Goal: Information Seeking & Learning: Learn about a topic

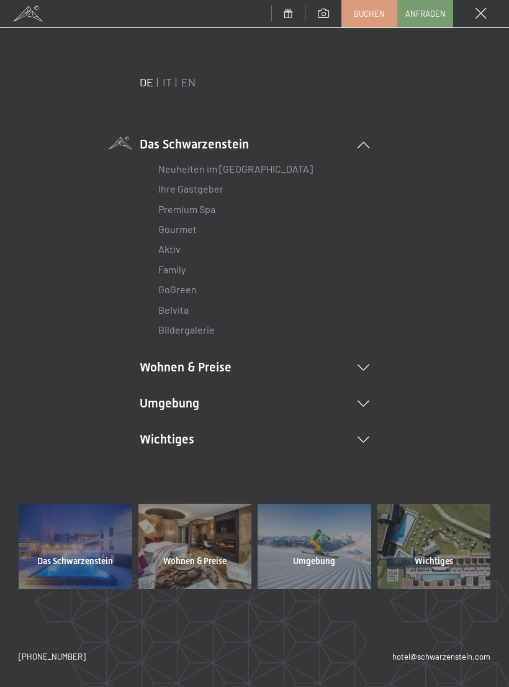
click at [186, 311] on link "Belvita" at bounding box center [173, 310] width 30 height 12
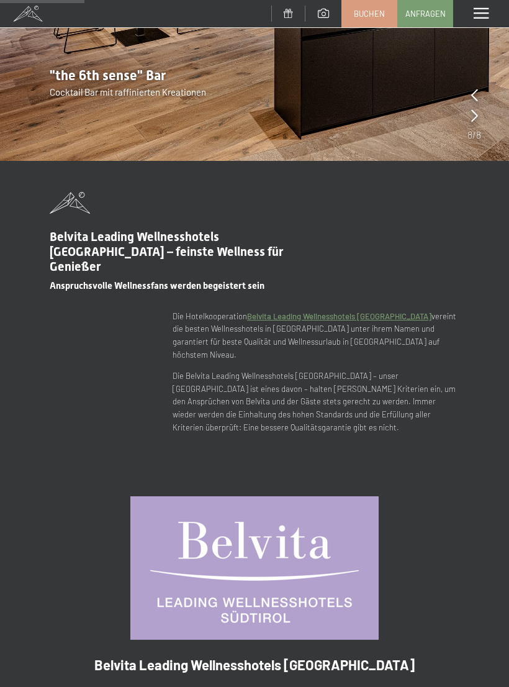
scroll to position [242, 0]
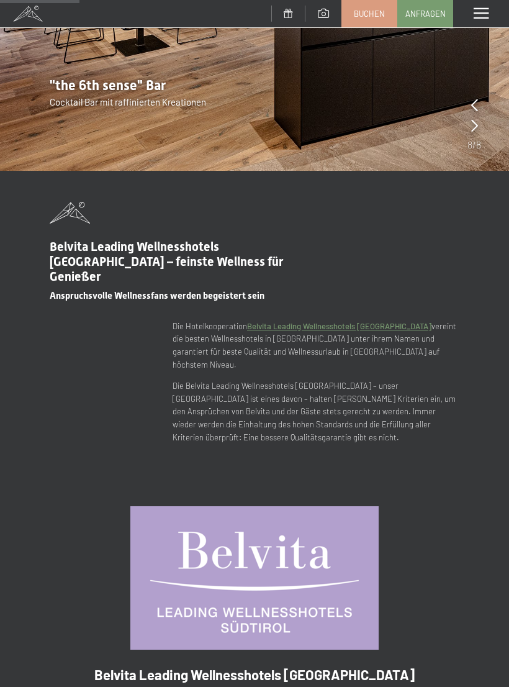
click at [486, 16] on span at bounding box center [481, 13] width 15 height 11
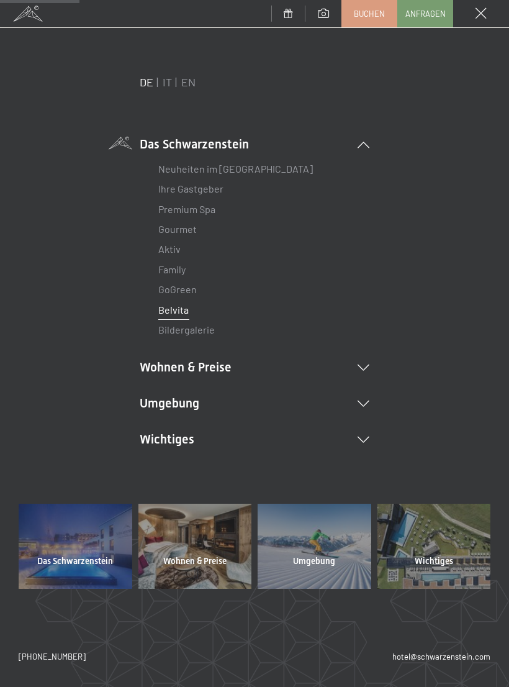
click at [214, 210] on link "Premium Spa" at bounding box center [186, 209] width 57 height 12
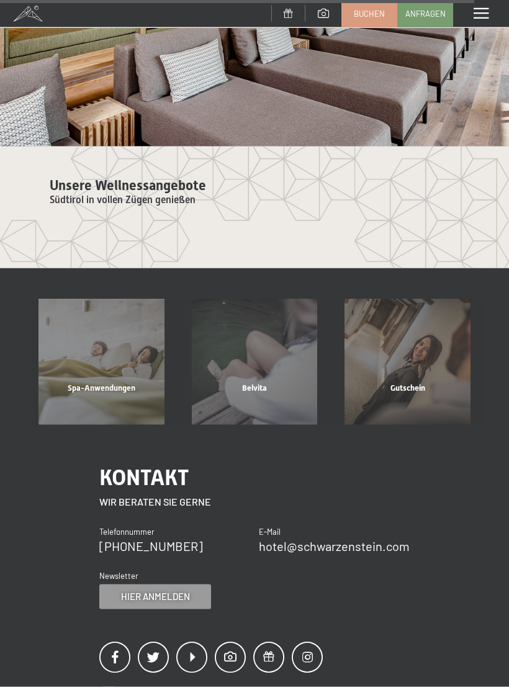
scroll to position [4423, 0]
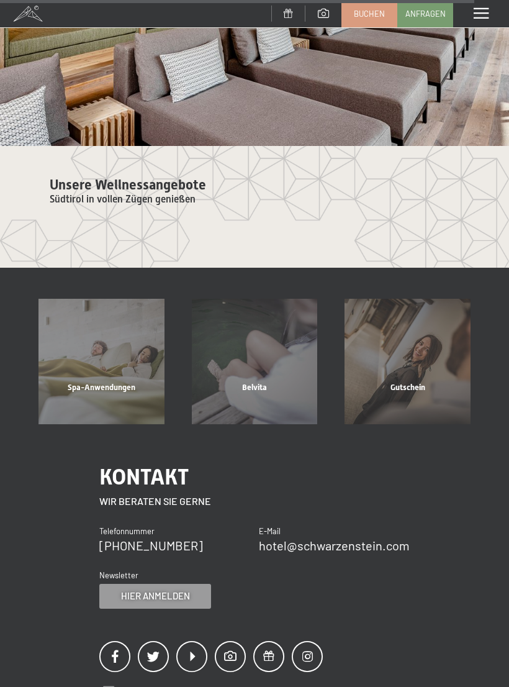
click at [188, 183] on span "Unsere Wellnessangebote" at bounding box center [128, 185] width 156 height 16
click at [128, 382] on span "Spa-Anwendungen" at bounding box center [102, 386] width 68 height 9
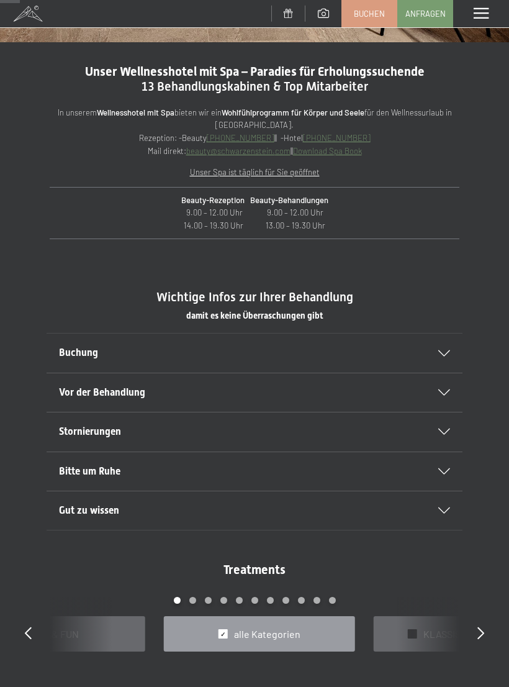
scroll to position [376, 0]
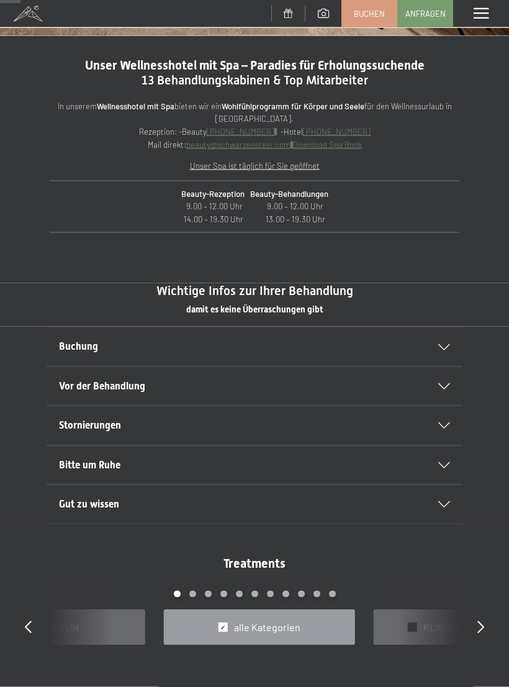
click at [442, 345] on icon at bounding box center [444, 347] width 12 height 6
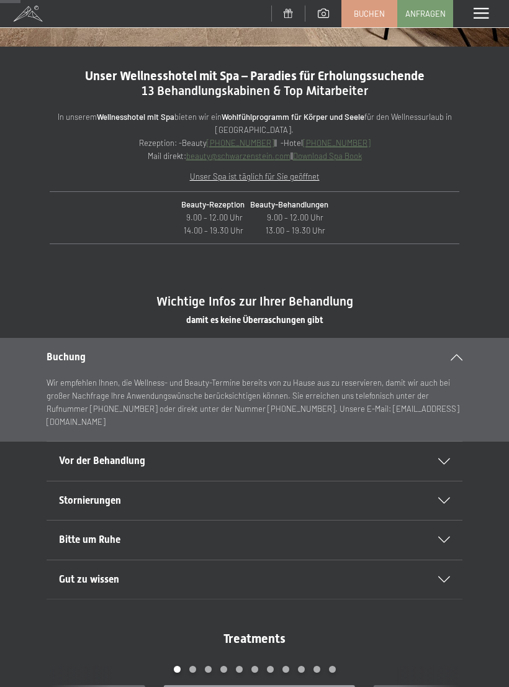
click at [455, 362] on div "Buchung" at bounding box center [255, 357] width 416 height 38
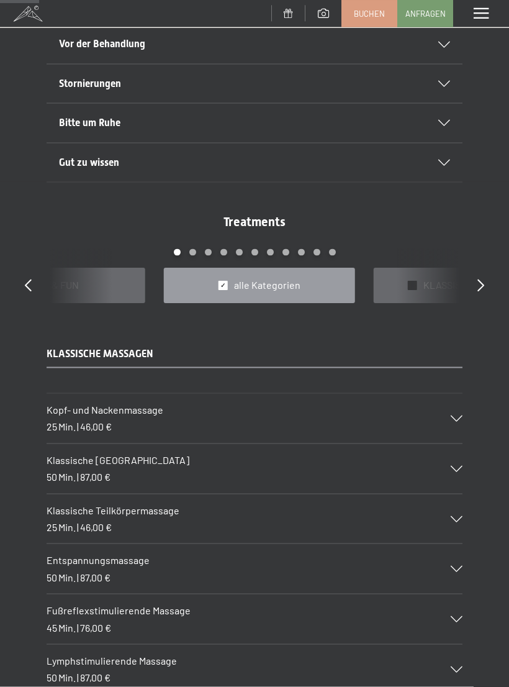
scroll to position [730, 0]
click at [448, 467] on div "Klassische Ganzkörpermassage 50 Min. | 87,00 €" at bounding box center [255, 468] width 416 height 50
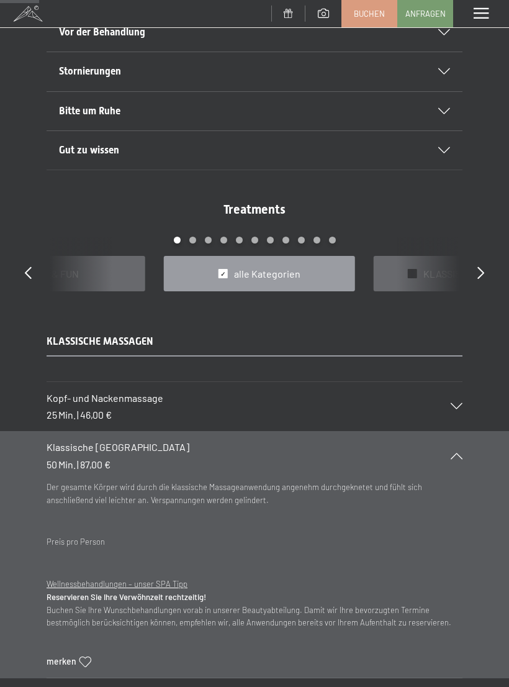
click at [461, 444] on div "Klassische Ganzkörpermassage 50 Min. | 87,00 €" at bounding box center [255, 456] width 416 height 50
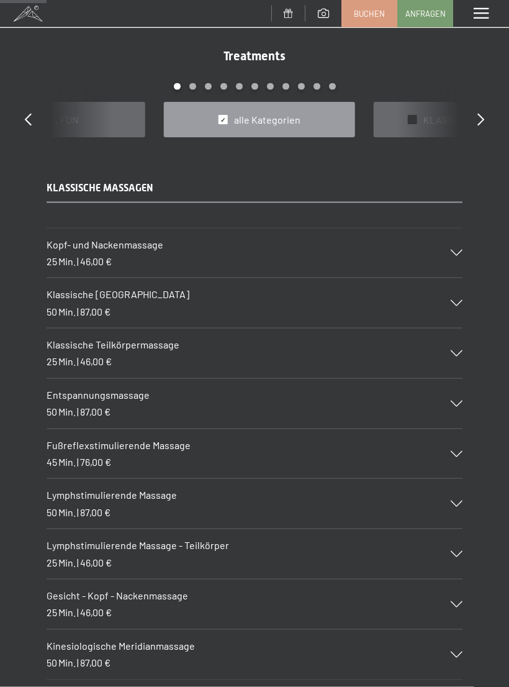
scroll to position [887, 0]
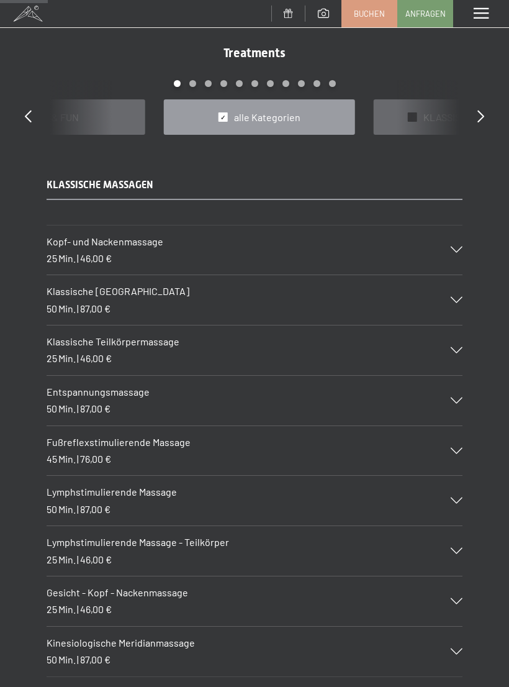
click at [456, 397] on icon at bounding box center [457, 400] width 12 height 6
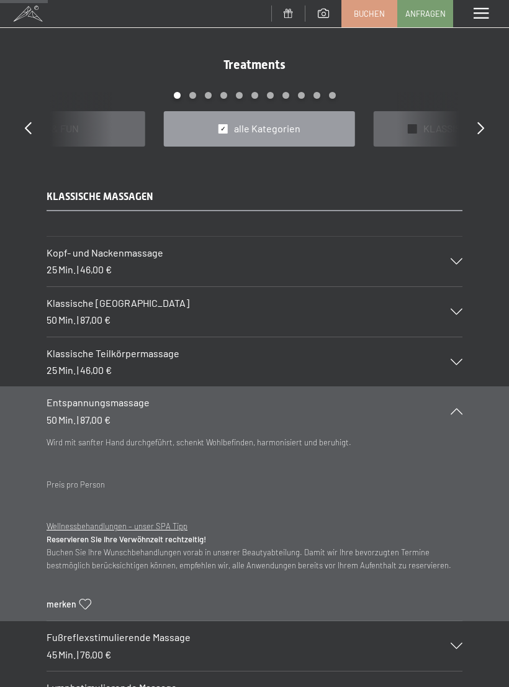
click at [460, 408] on icon at bounding box center [457, 411] width 12 height 6
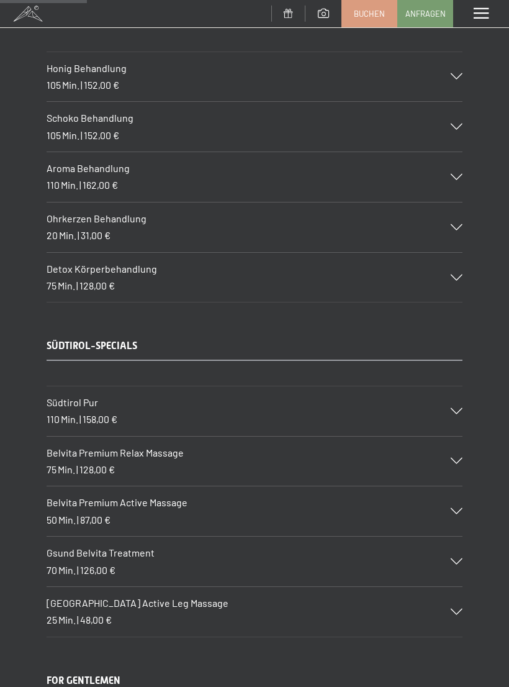
scroll to position [1607, 0]
click at [453, 407] on icon at bounding box center [457, 410] width 12 height 6
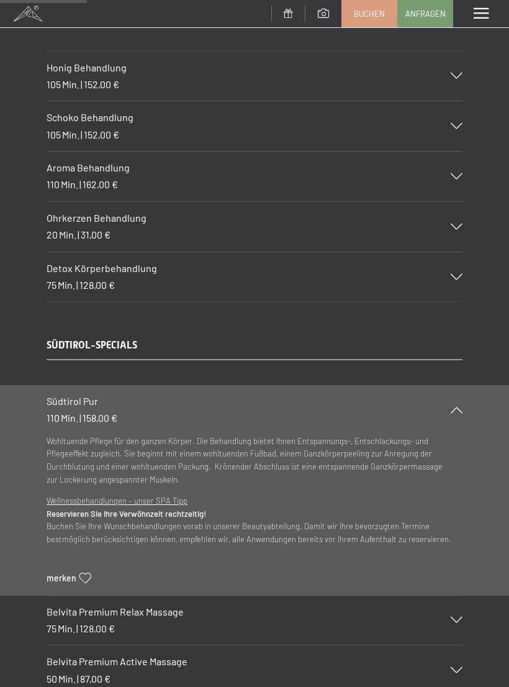
click at [463, 407] on div at bounding box center [448, 410] width 27 height 6
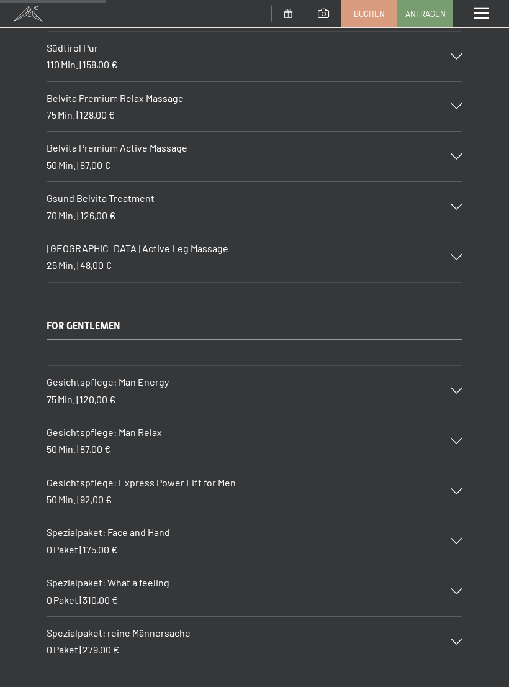
scroll to position [1963, 0]
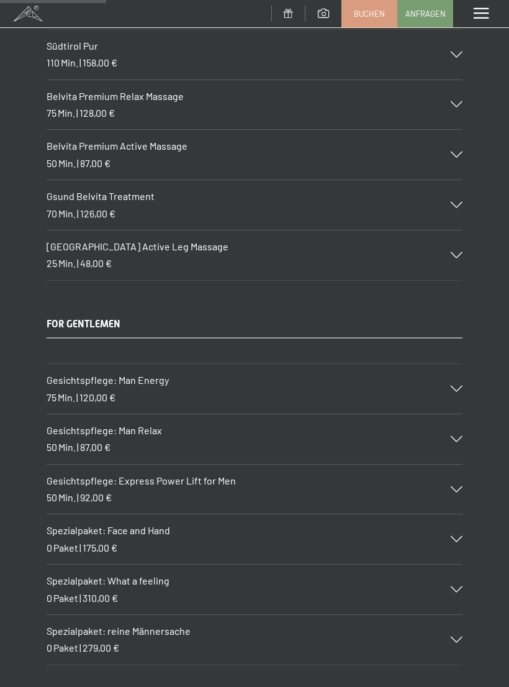
click at [456, 636] on icon at bounding box center [457, 639] width 12 height 6
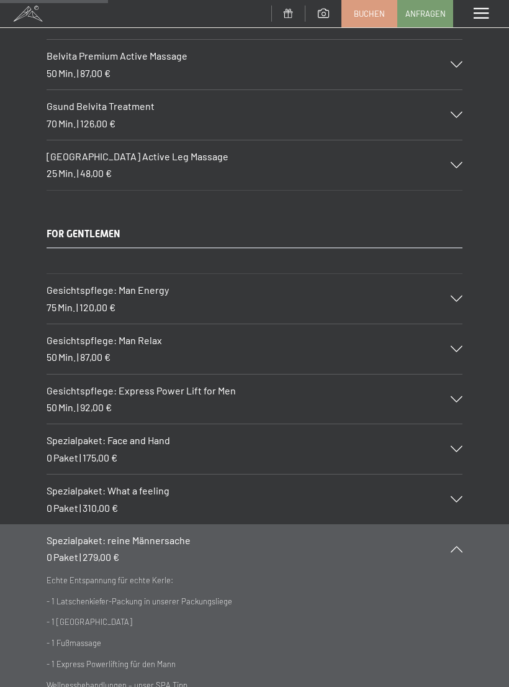
scroll to position [2058, 0]
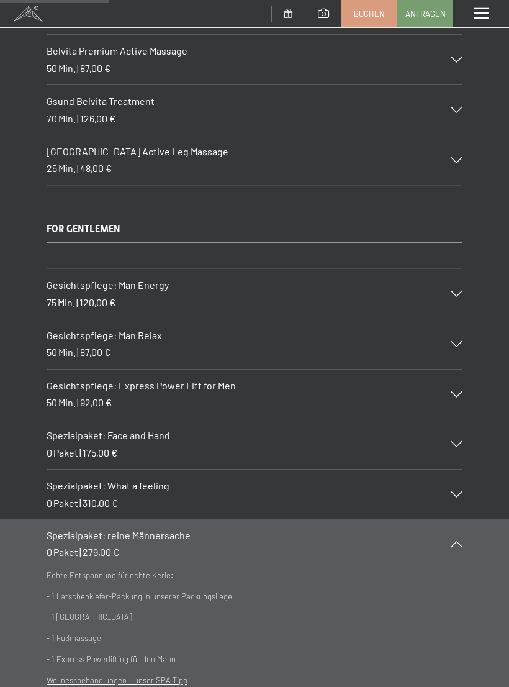
click at [458, 535] on div "Spezialpaket: reine Männersache 0 Paket | 279,00 €" at bounding box center [255, 544] width 416 height 50
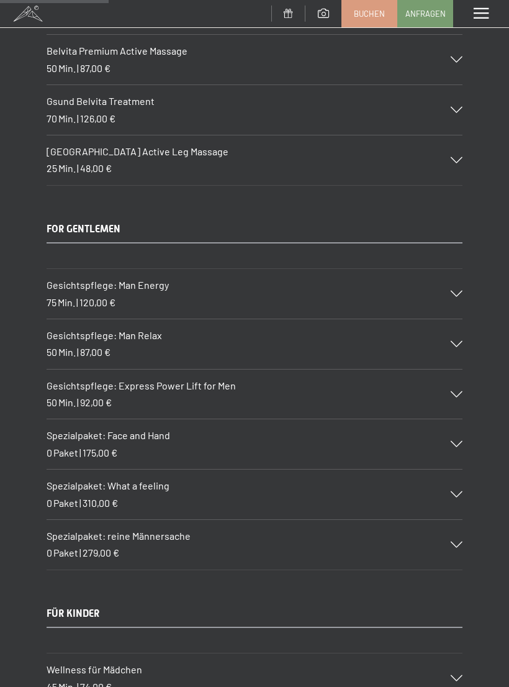
click at [456, 491] on icon at bounding box center [457, 494] width 12 height 6
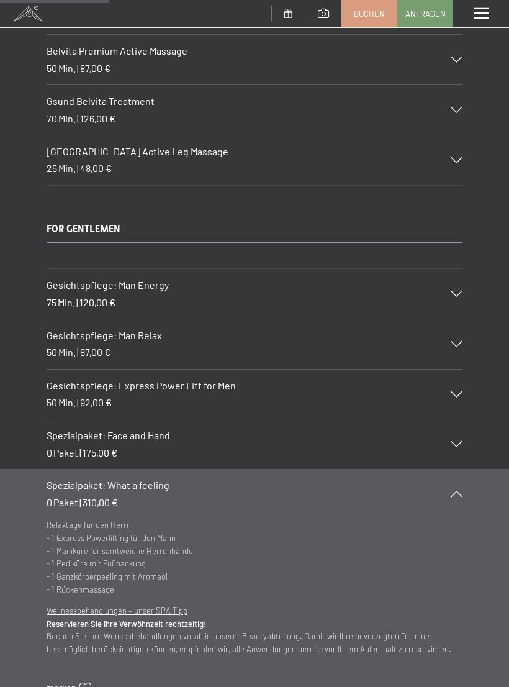
click at [458, 487] on div "Spezialpaket: What a feeling 0 Paket | 310,00 €" at bounding box center [255, 494] width 416 height 50
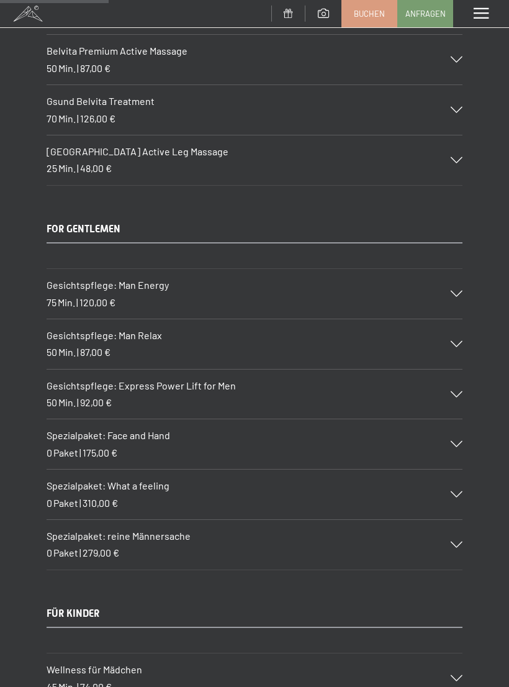
click at [455, 538] on div "Spezialpaket: reine Männersache 0 Paket | 279,00 €" at bounding box center [255, 545] width 416 height 50
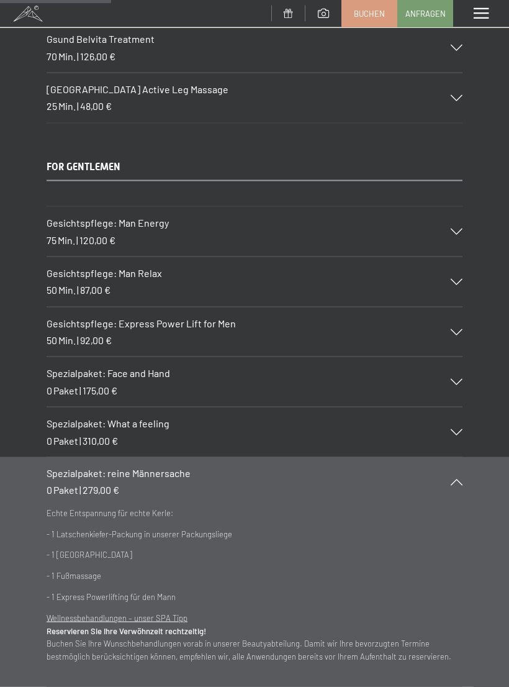
scroll to position [2120, 0]
click at [459, 469] on div "Spezialpaket: reine Männersache 0 Paket | 279,00 €" at bounding box center [255, 481] width 416 height 50
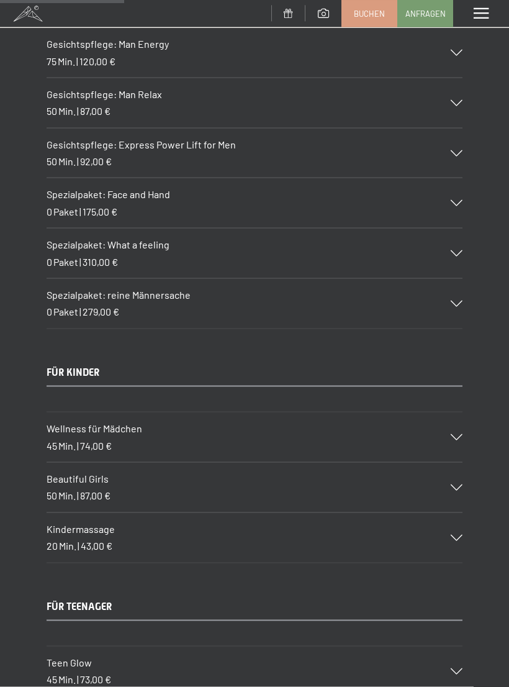
scroll to position [2299, 0]
click at [455, 484] on icon at bounding box center [457, 487] width 12 height 6
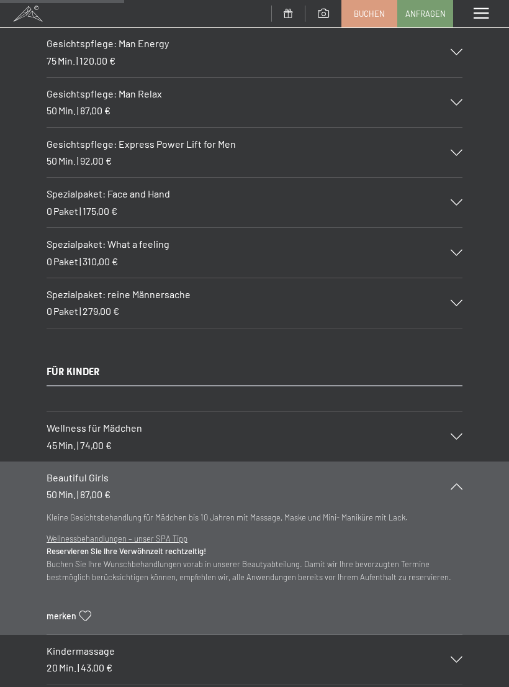
click at [456, 478] on div "Beautiful Girls 50 Min. | 87,00 €" at bounding box center [255, 486] width 416 height 50
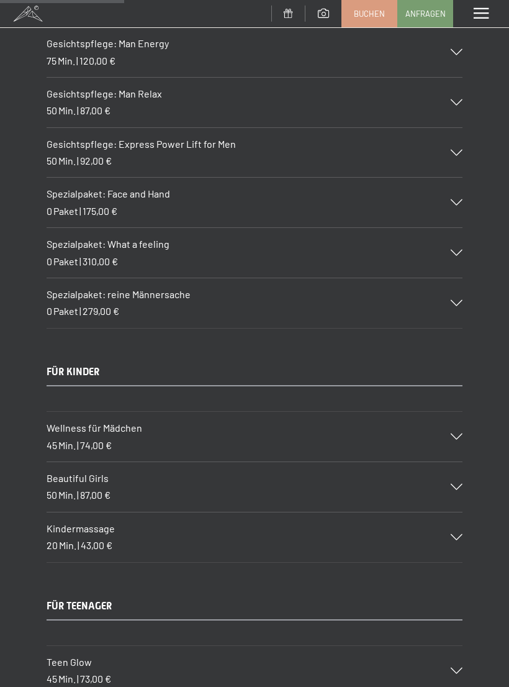
click at [450, 426] on div "Wellness für Mädchen 45 Min. | 74,00 €" at bounding box center [255, 437] width 416 height 50
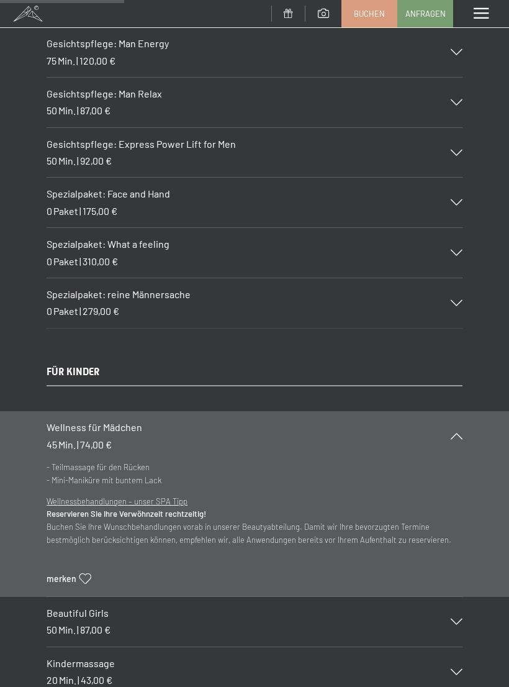
click at [462, 426] on div "Wellness für Mädchen 45 Min. | 74,00 €" at bounding box center [255, 436] width 416 height 50
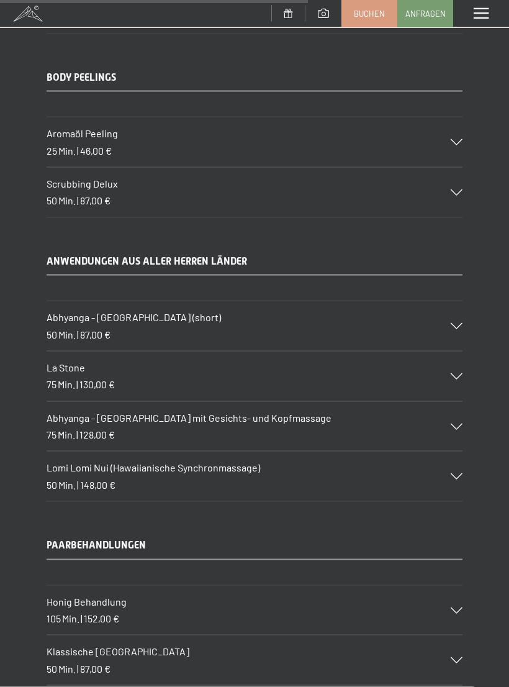
scroll to position [5704, 0]
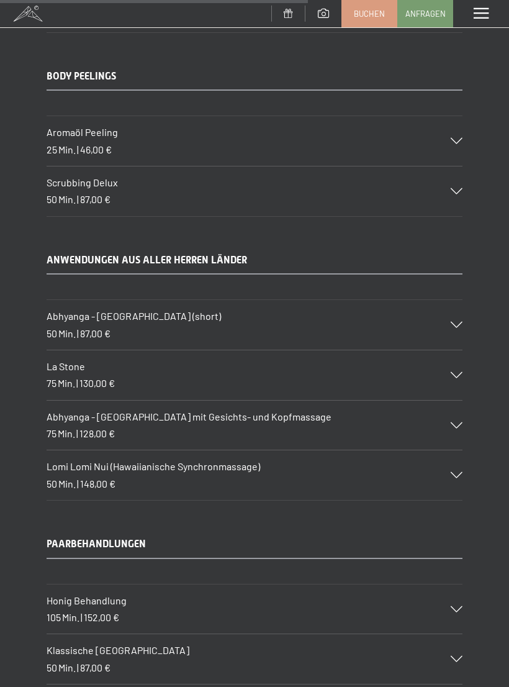
click at [461, 322] on icon at bounding box center [457, 325] width 12 height 6
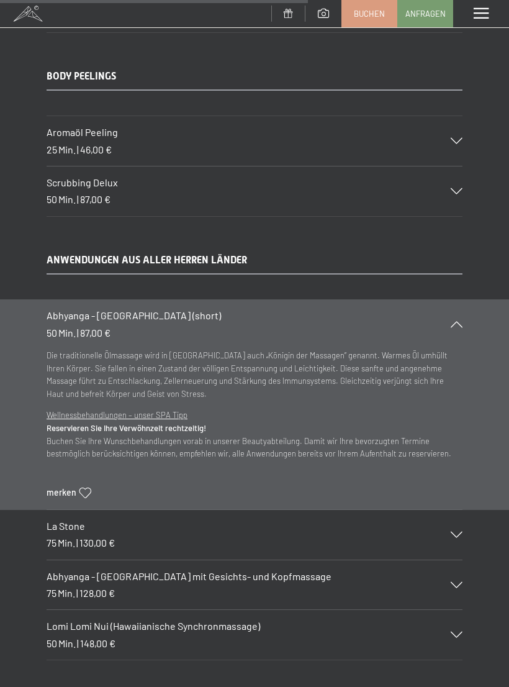
click at [458, 299] on div "Abhyanga - Ganzkörpermassage (short) 50 Min. | 87,00 €" at bounding box center [255, 324] width 416 height 50
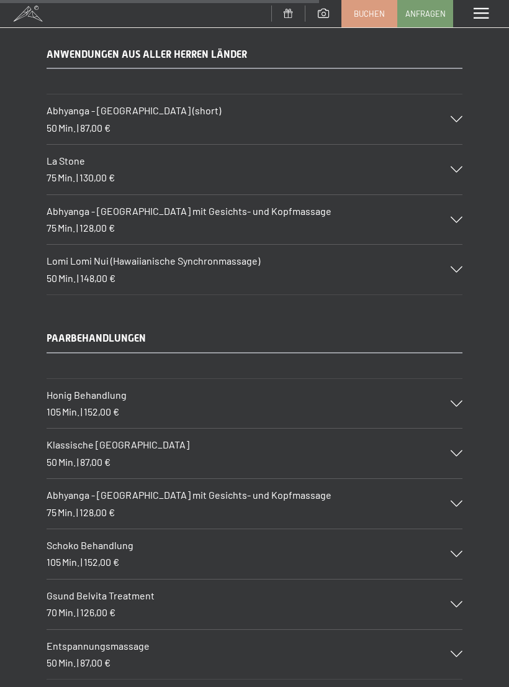
scroll to position [5916, 0]
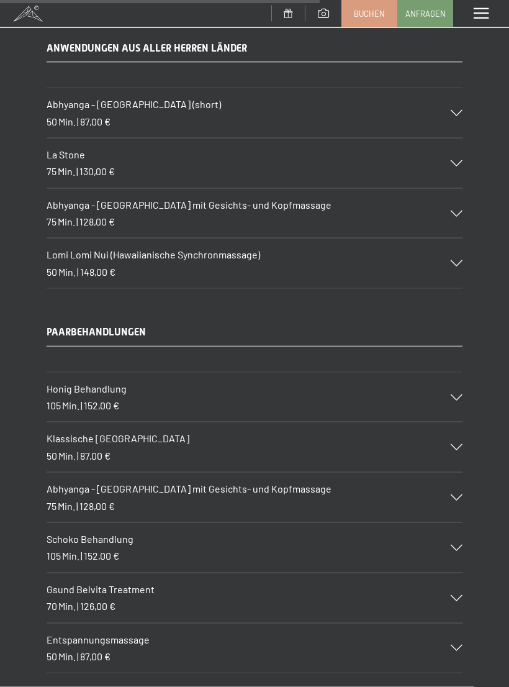
click at [446, 444] on div at bounding box center [448, 447] width 27 height 6
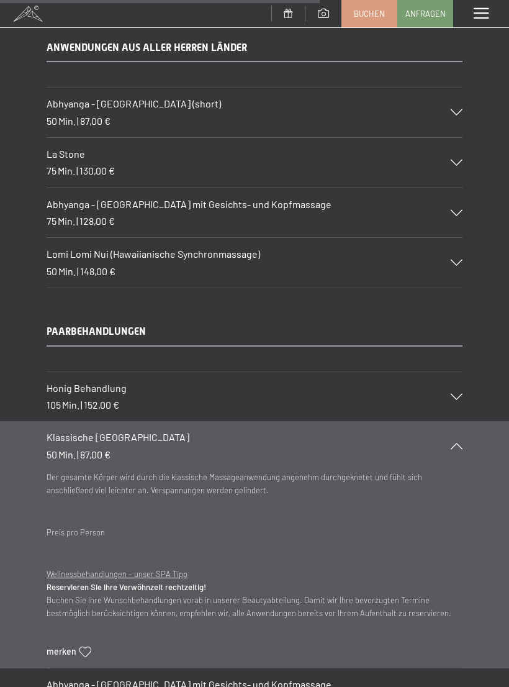
click at [450, 443] on div at bounding box center [448, 446] width 27 height 6
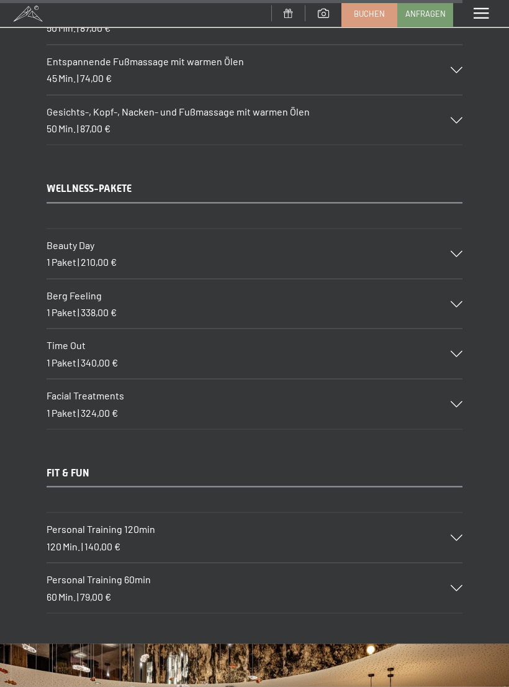
scroll to position [8600, 0]
click at [456, 250] on icon at bounding box center [457, 253] width 12 height 6
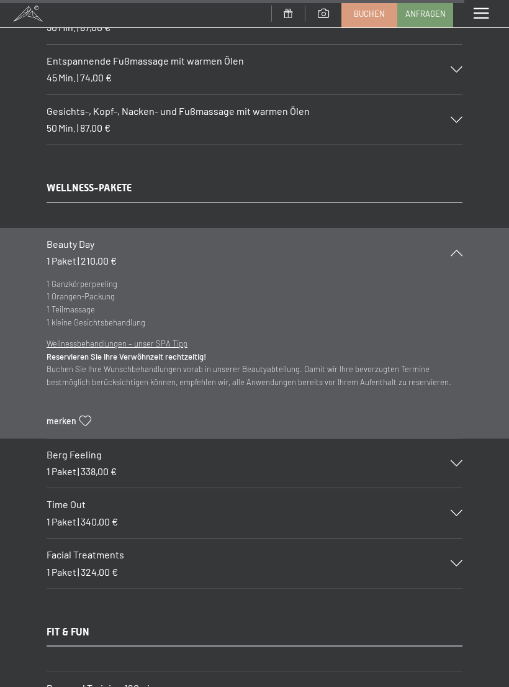
click at [456, 250] on icon at bounding box center [457, 253] width 12 height 6
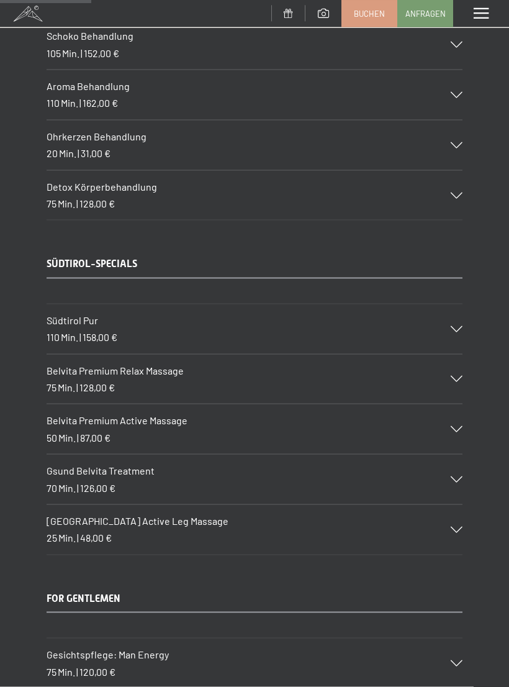
scroll to position [1689, 0]
click at [453, 320] on div "Südtirol Pur 110 Min. | 158,00 €" at bounding box center [255, 329] width 416 height 50
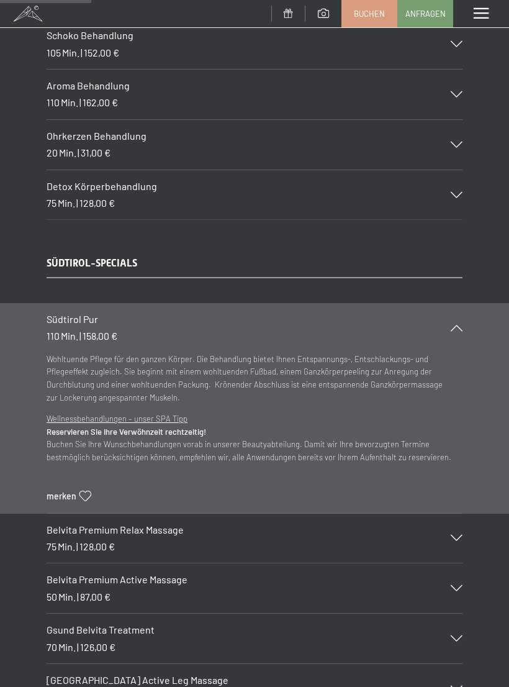
click at [449, 325] on div at bounding box center [448, 328] width 27 height 6
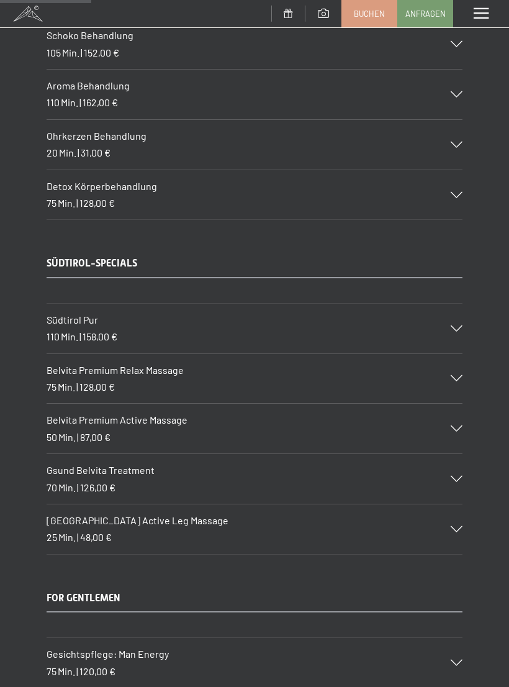
click at [451, 325] on div at bounding box center [448, 328] width 27 height 6
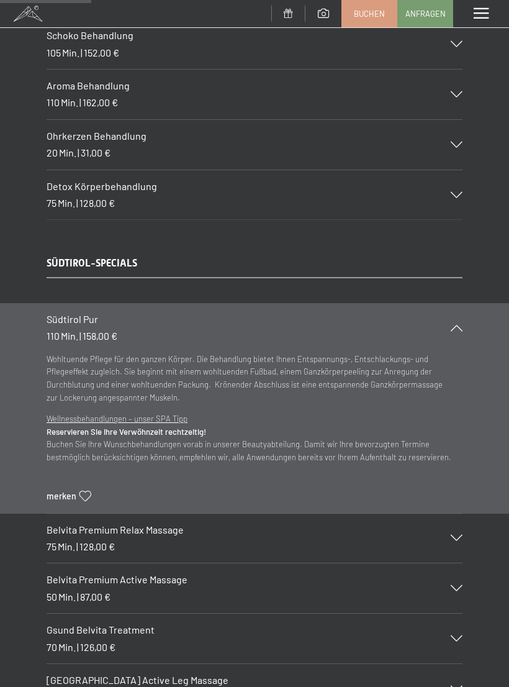
click at [457, 325] on icon at bounding box center [457, 328] width 12 height 6
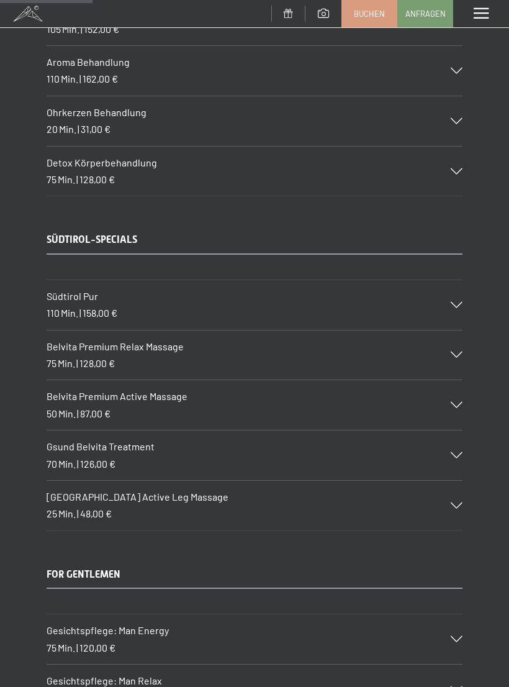
scroll to position [1714, 0]
click at [453, 346] on div "Belvita Premium Relax Massage 75 Min. | 128,00 €" at bounding box center [255, 354] width 416 height 50
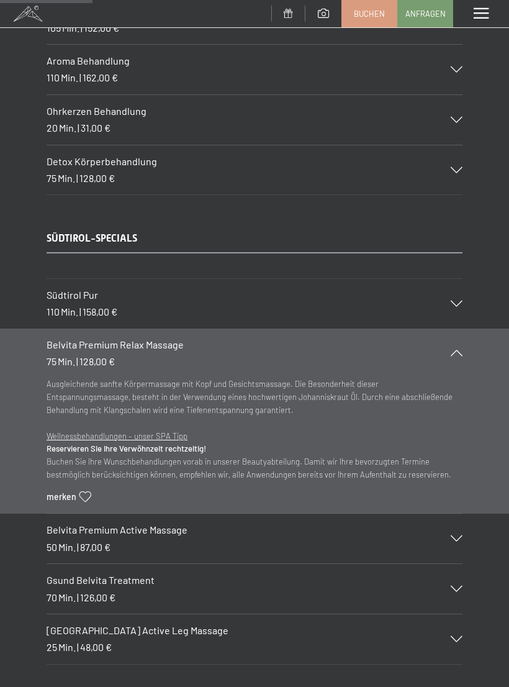
click at [462, 335] on div "Belvita Premium Relax Massage 75 Min. | 128,00 €" at bounding box center [255, 353] width 416 height 50
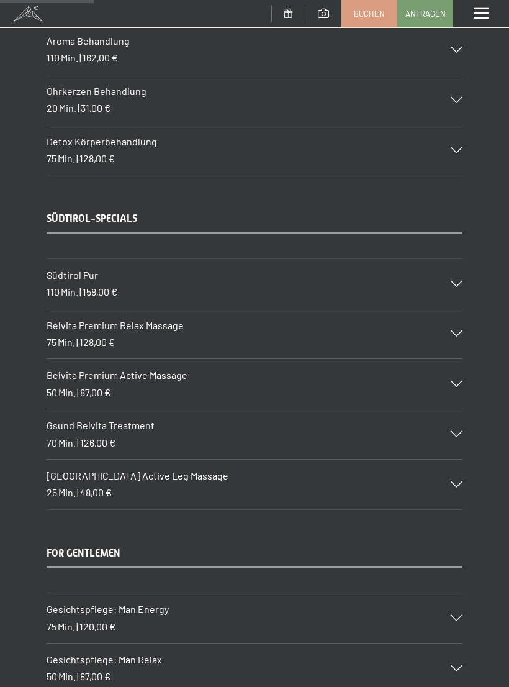
scroll to position [1735, 0]
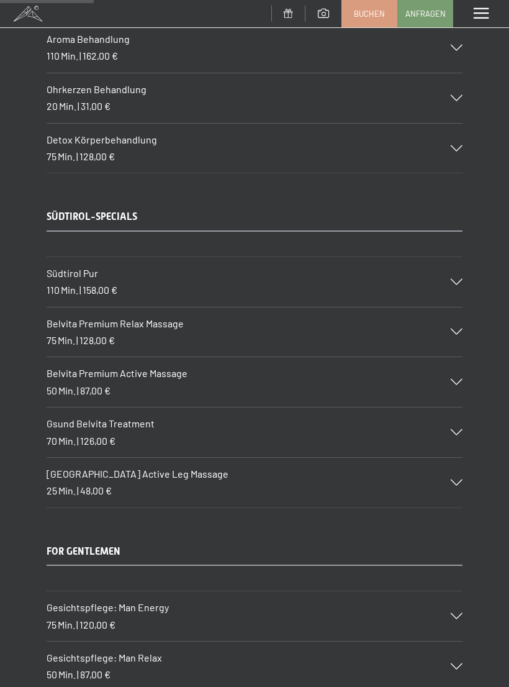
click at [454, 379] on icon at bounding box center [457, 382] width 12 height 6
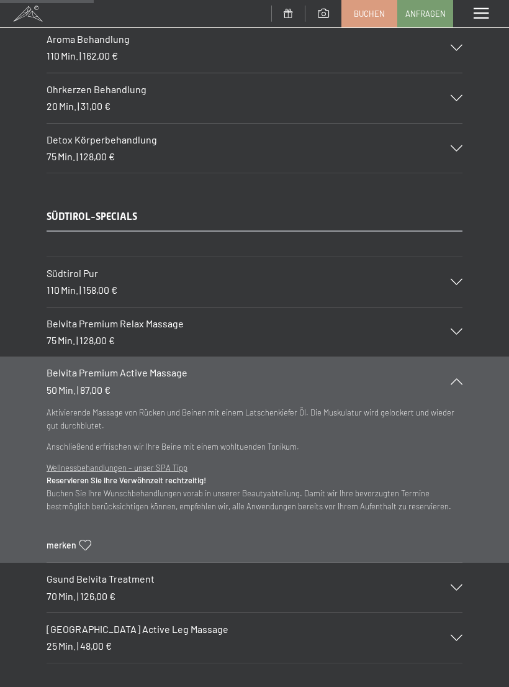
click at [459, 378] on icon at bounding box center [457, 381] width 12 height 6
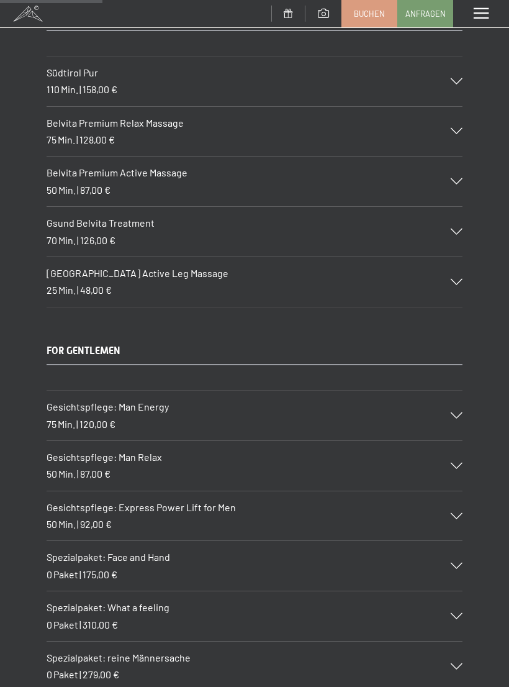
scroll to position [2052, 0]
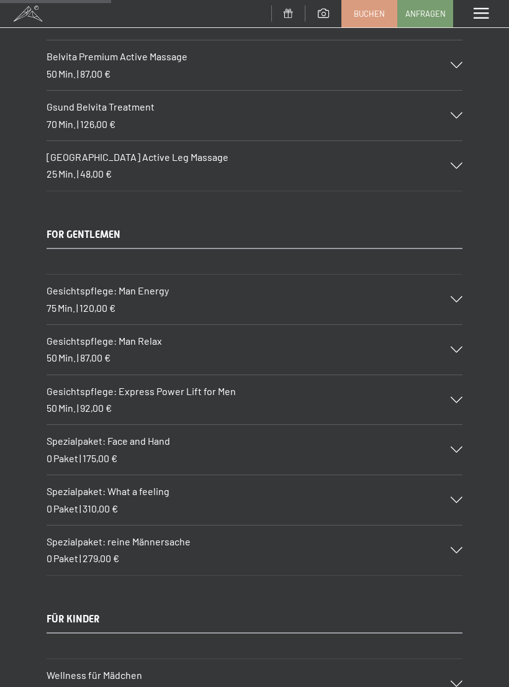
click at [448, 391] on div "Gesichtspflege: Express Power Lift for Men 50 Min. | 92,00 €" at bounding box center [255, 400] width 416 height 50
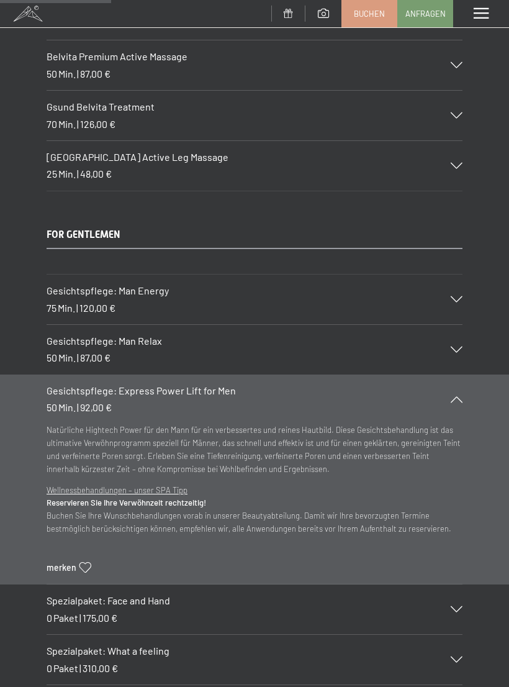
click at [456, 378] on div "Gesichtspflege: Express Power Lift for Men 50 Min. | 92,00 €" at bounding box center [255, 399] width 416 height 50
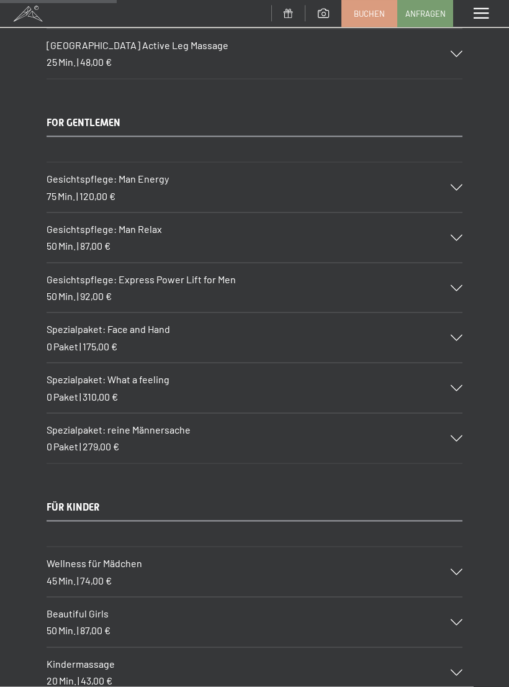
scroll to position [2197, 0]
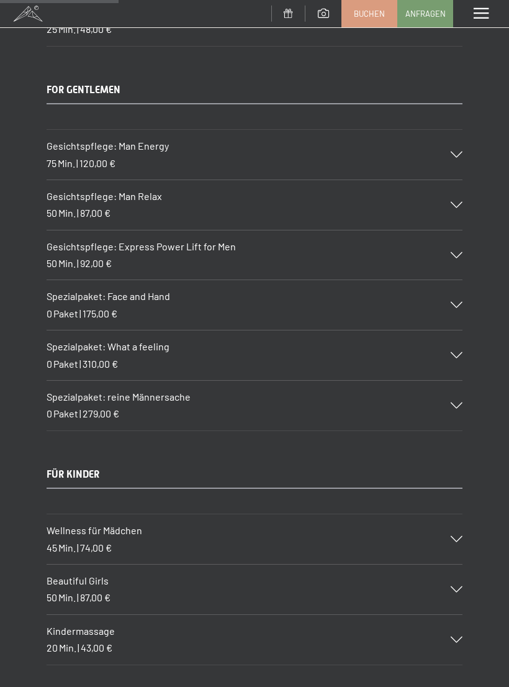
click at [454, 352] on icon at bounding box center [457, 355] width 12 height 6
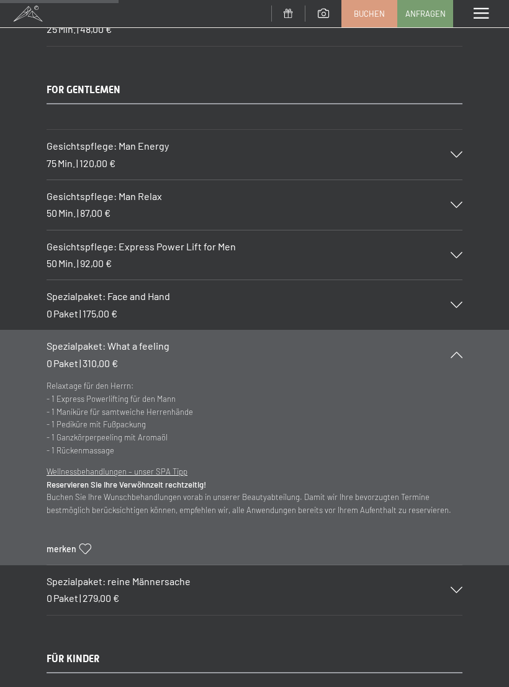
click at [459, 333] on div "Spezialpaket: What a feeling 0 Paket | 310,00 €" at bounding box center [255, 355] width 416 height 50
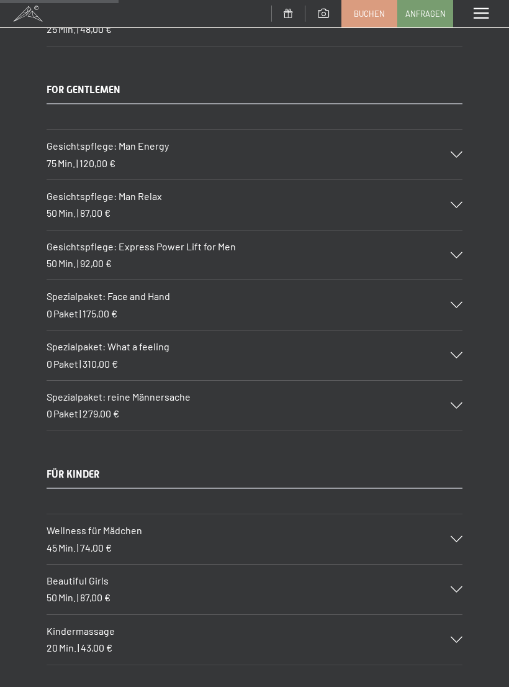
click at [460, 402] on icon at bounding box center [457, 405] width 12 height 6
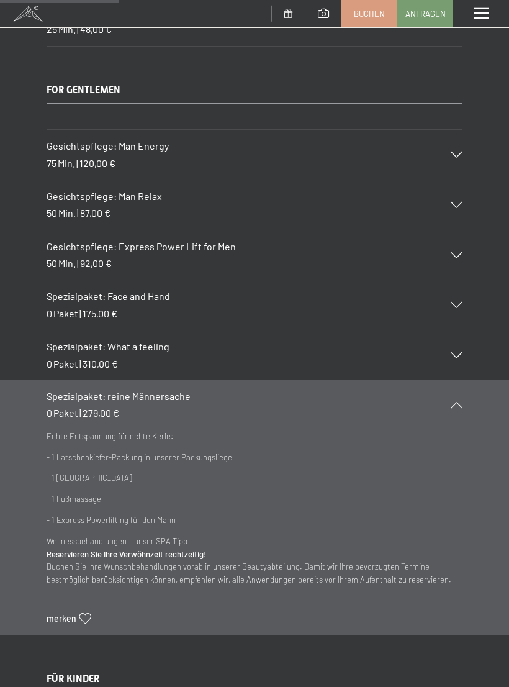
click at [193, 549] on b "Reservieren Sie Ihre Verwöhnzeit rechtzeitig!" at bounding box center [127, 554] width 160 height 10
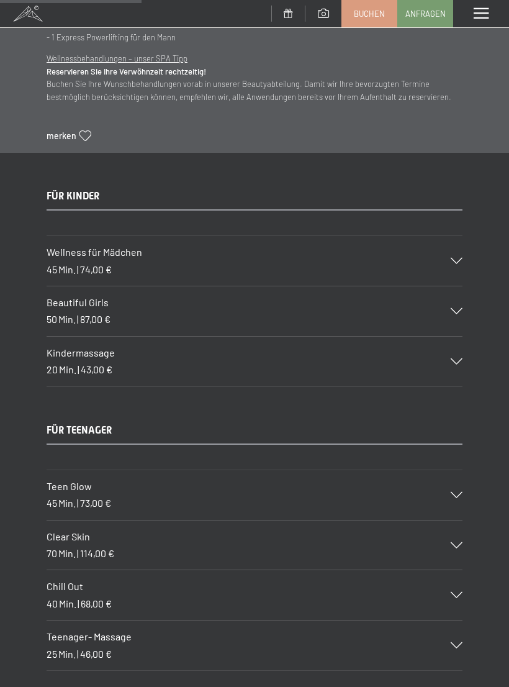
scroll to position [2679, 0]
click at [458, 238] on div "Wellness für Mädchen 45 Min. | 74,00 €" at bounding box center [255, 262] width 416 height 50
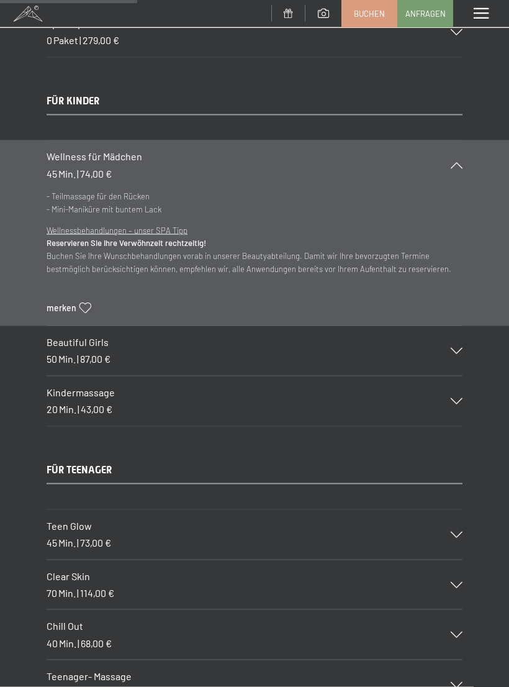
scroll to position [2571, 0]
click at [456, 161] on icon at bounding box center [457, 164] width 12 height 6
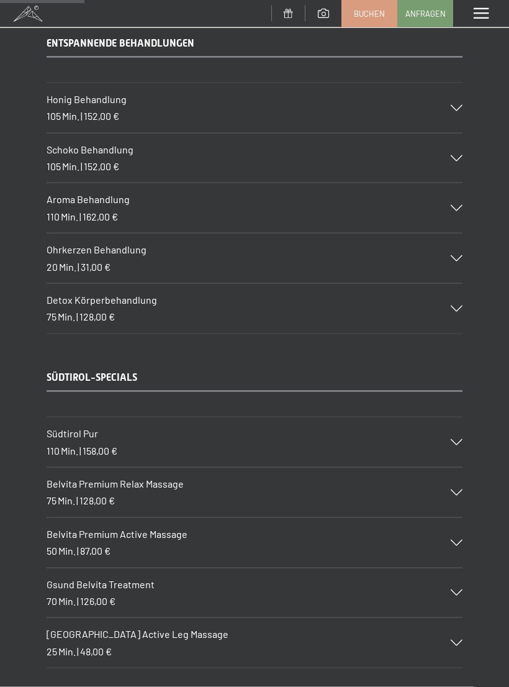
scroll to position [1564, 0]
click at [455, 433] on div "Südtirol Pur 110 Min. | 158,00 €" at bounding box center [255, 442] width 416 height 50
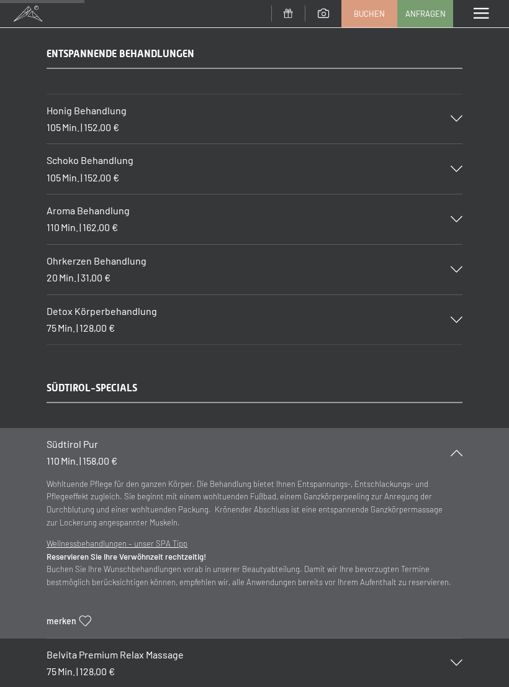
click at [451, 450] on icon at bounding box center [457, 453] width 12 height 6
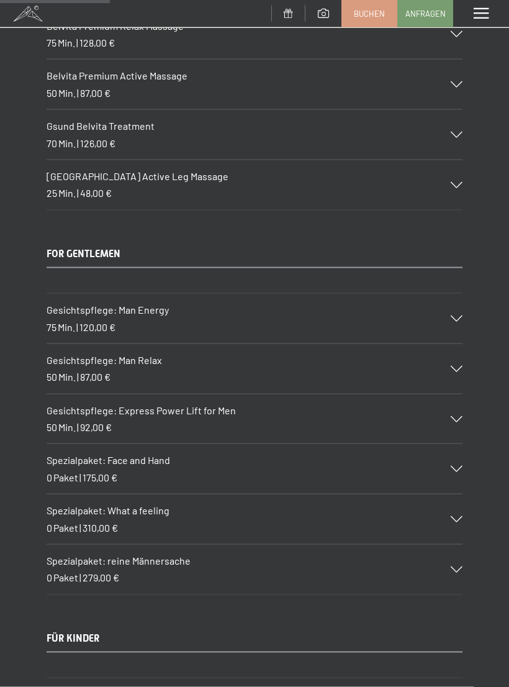
scroll to position [2034, 0]
click at [454, 561] on div "Spezialpaket: reine Männersache 0 Paket | 279,00 €" at bounding box center [255, 569] width 416 height 50
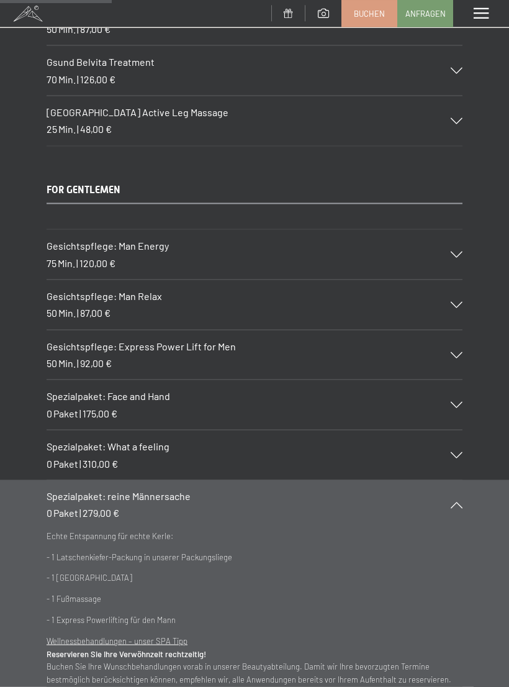
scroll to position [2115, 0]
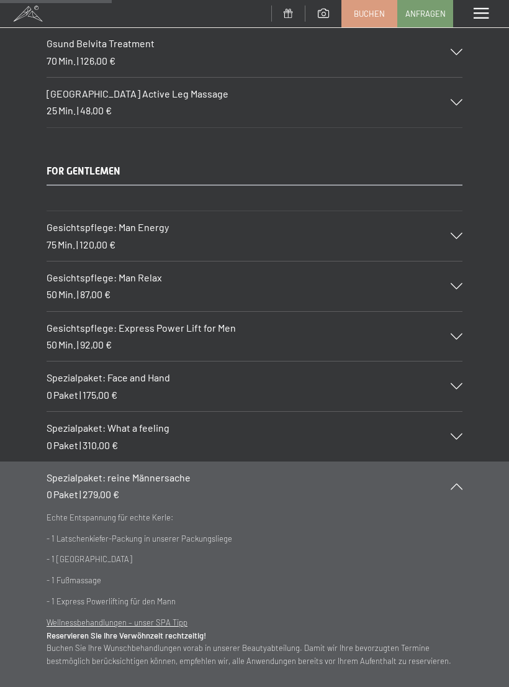
click at [451, 483] on icon at bounding box center [457, 486] width 12 height 6
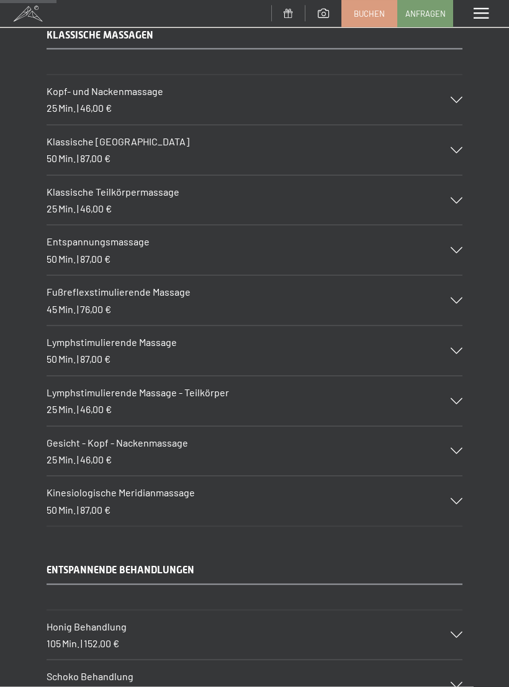
scroll to position [1050, 0]
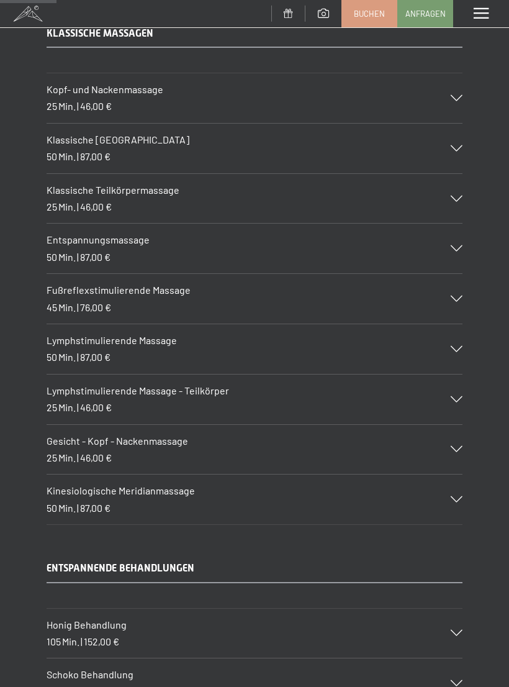
click at [451, 137] on div "Klassische Ganzkörpermassage 50 Min. | 87,00 €" at bounding box center [255, 149] width 416 height 50
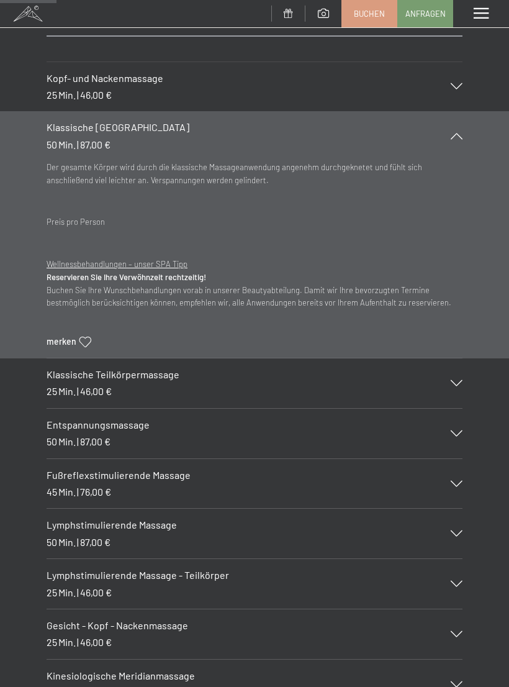
click at [459, 126] on div "Klassische Ganzkörpermassage 50 Min. | 87,00 €" at bounding box center [255, 136] width 416 height 50
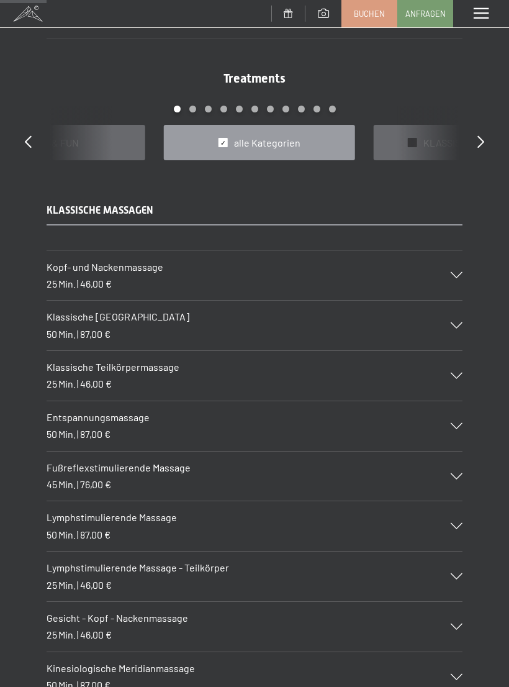
scroll to position [859, 0]
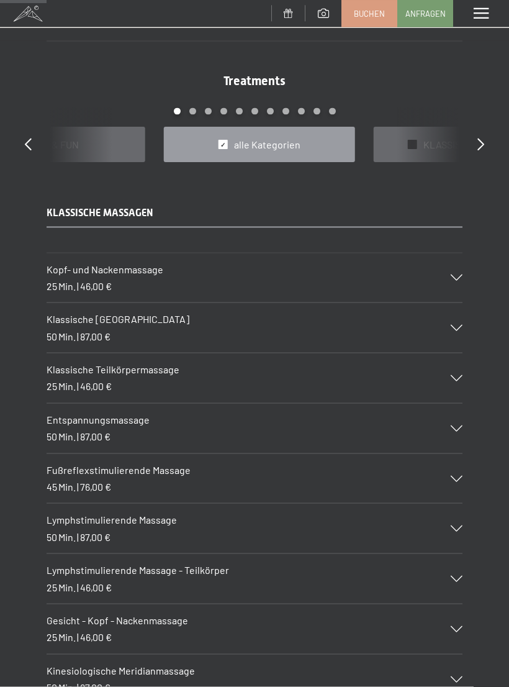
click at [453, 325] on icon at bounding box center [457, 328] width 12 height 6
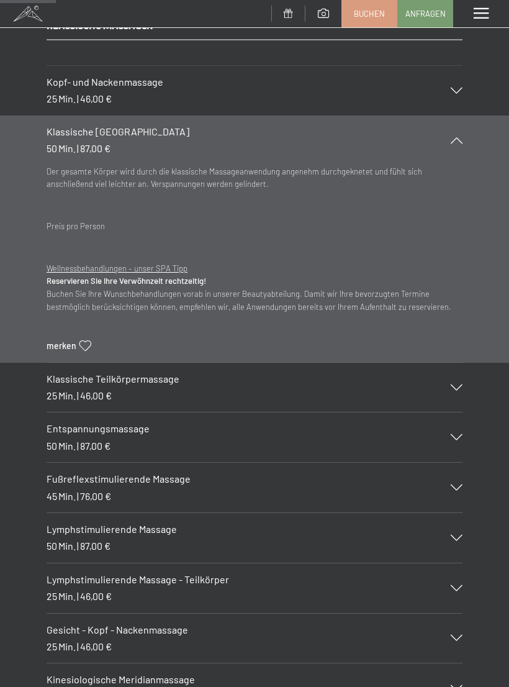
scroll to position [1059, 0]
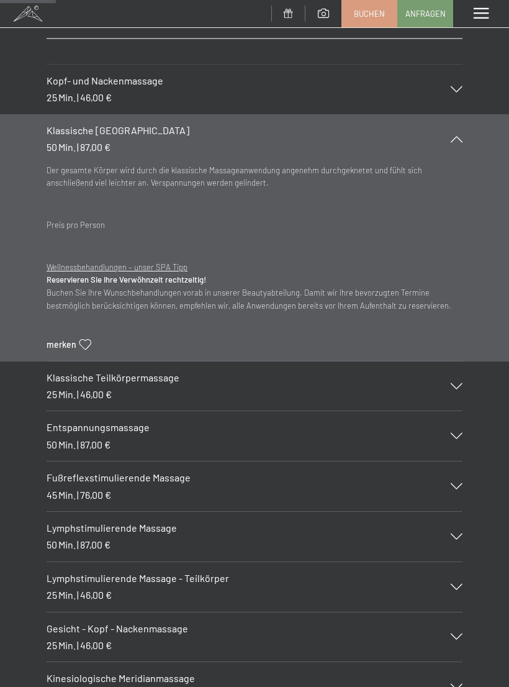
click at [461, 370] on div "Klassische Teilkörpermassage 25 Min. | 46,00 €" at bounding box center [255, 386] width 416 height 50
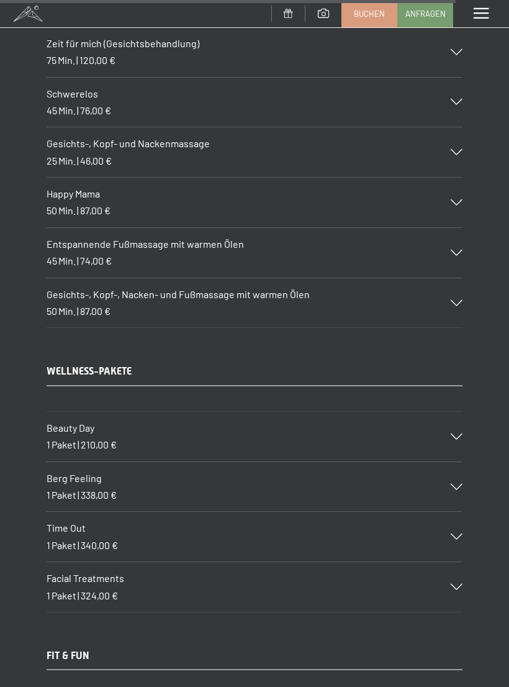
scroll to position [8536, 0]
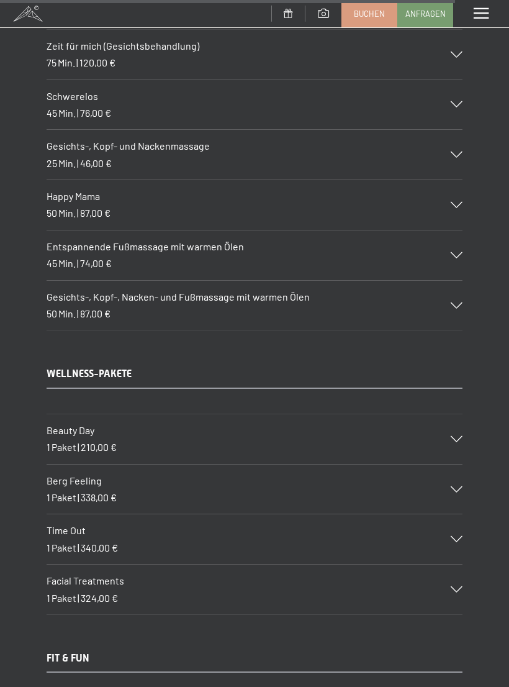
click at [455, 436] on icon at bounding box center [457, 439] width 12 height 6
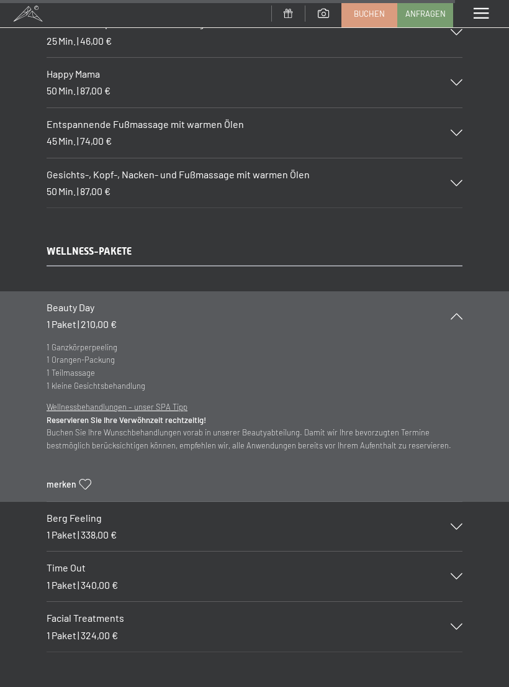
click at [460, 502] on div "Berg Feeling 1 Paket | 338,00 €" at bounding box center [255, 527] width 416 height 50
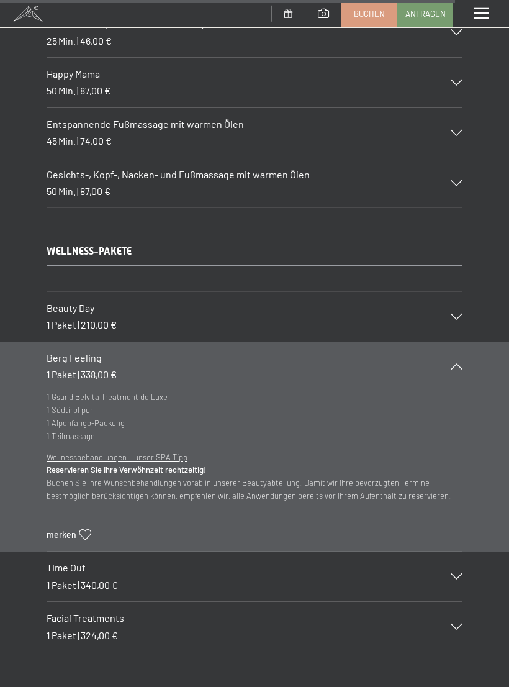
click at [453, 363] on icon at bounding box center [457, 366] width 12 height 6
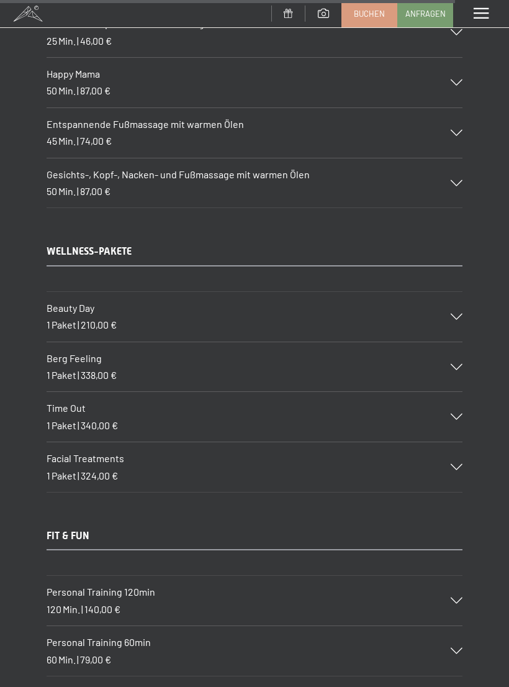
click at [453, 314] on icon at bounding box center [457, 317] width 12 height 6
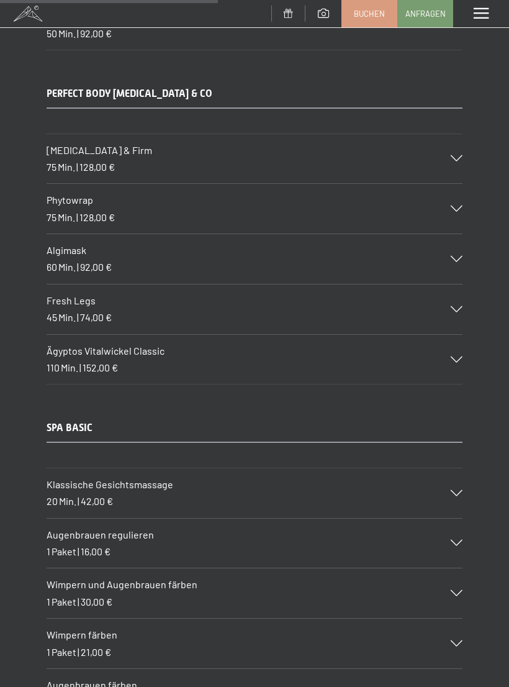
scroll to position [4114, 0]
click at [459, 491] on icon at bounding box center [457, 494] width 12 height 6
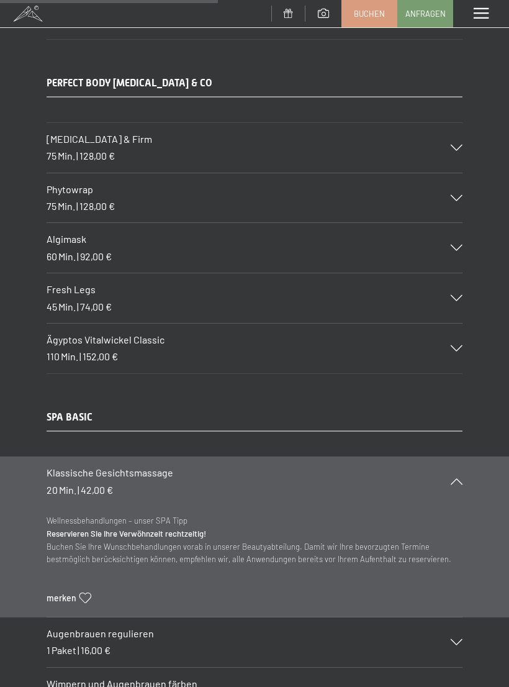
click at [461, 478] on icon at bounding box center [457, 481] width 12 height 6
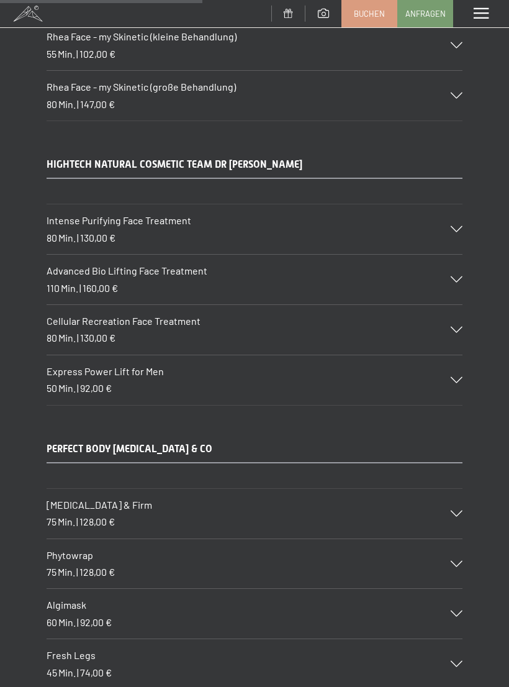
scroll to position [3747, 0]
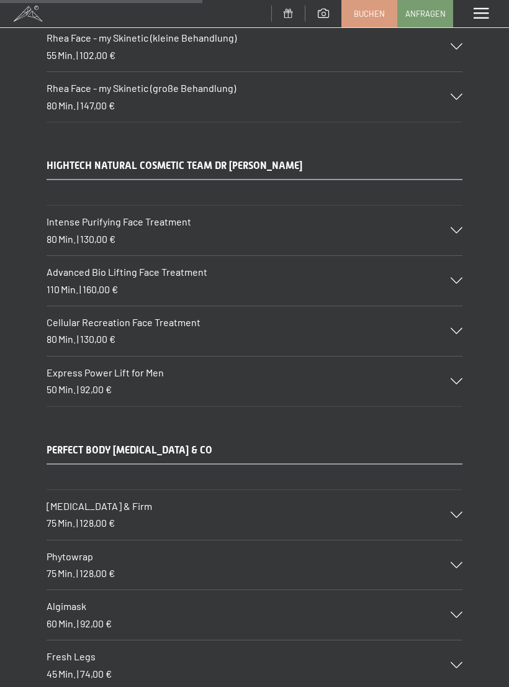
click at [450, 512] on div at bounding box center [448, 515] width 27 height 6
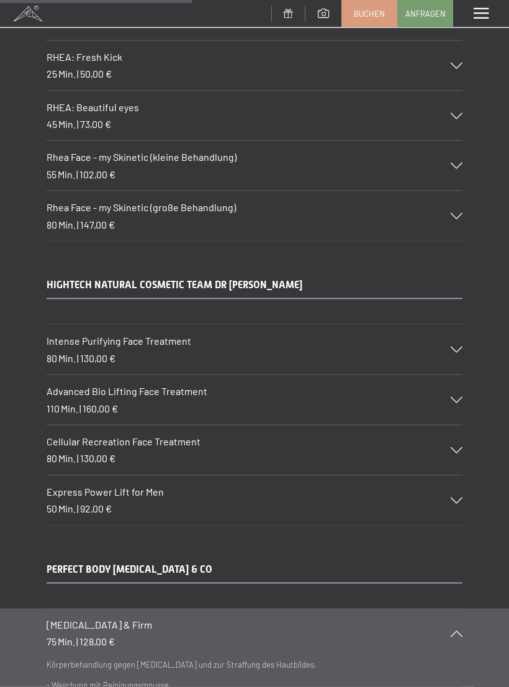
click at [448, 630] on div at bounding box center [448, 633] width 27 height 6
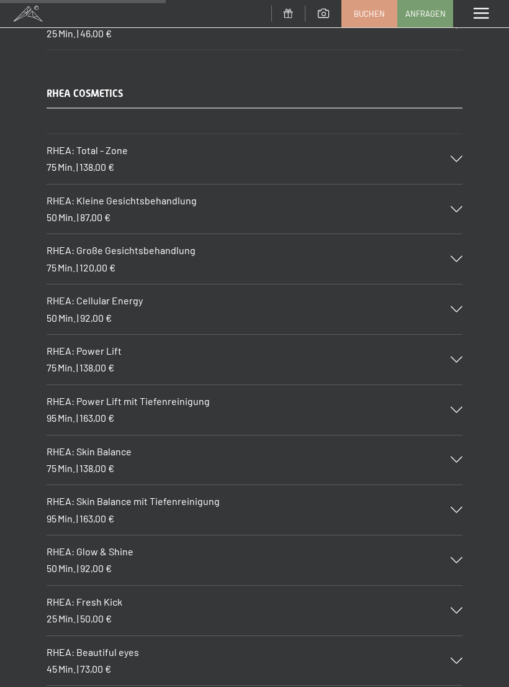
scroll to position [3067, 0]
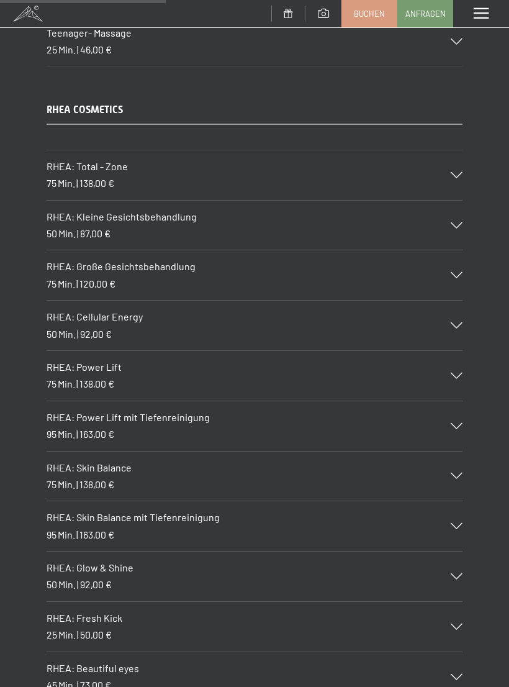
click at [461, 201] on div "RHEA: Kleine Gesichtsbehandlung 50 Min. | 87,00 €" at bounding box center [255, 226] width 416 height 50
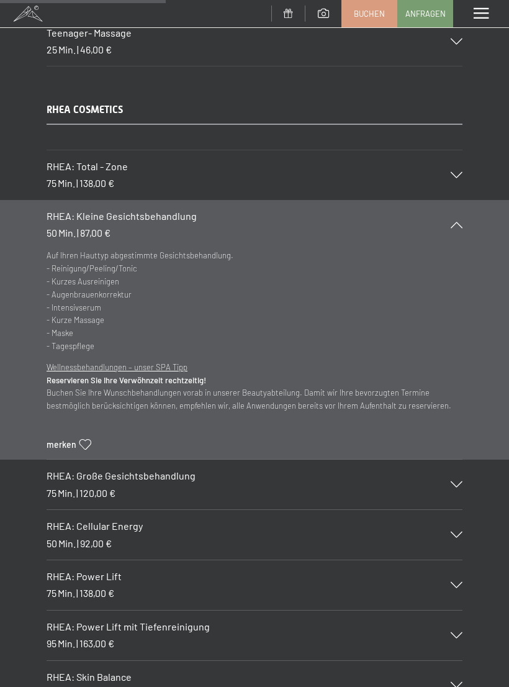
click at [456, 222] on icon at bounding box center [457, 225] width 12 height 6
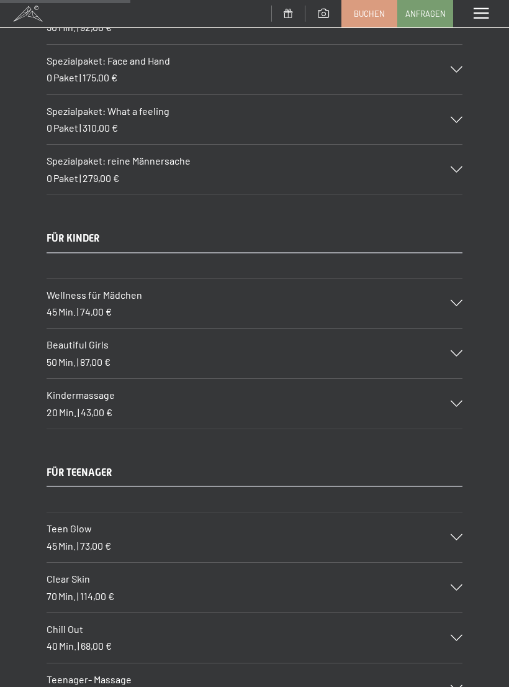
scroll to position [2420, 0]
click at [461, 279] on div "Wellness für Mädchen 45 Min. | 74,00 €" at bounding box center [255, 304] width 416 height 50
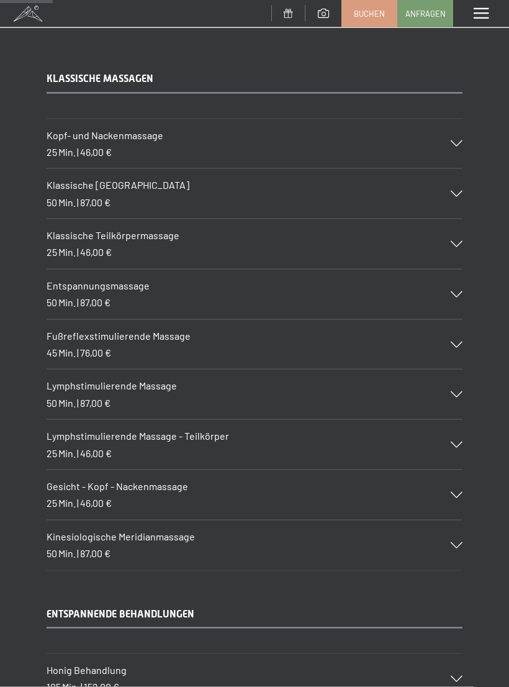
scroll to position [993, 0]
click at [450, 193] on div "Klassische Ganzkörpermassage 50 Min. | 87,00 €" at bounding box center [255, 193] width 416 height 50
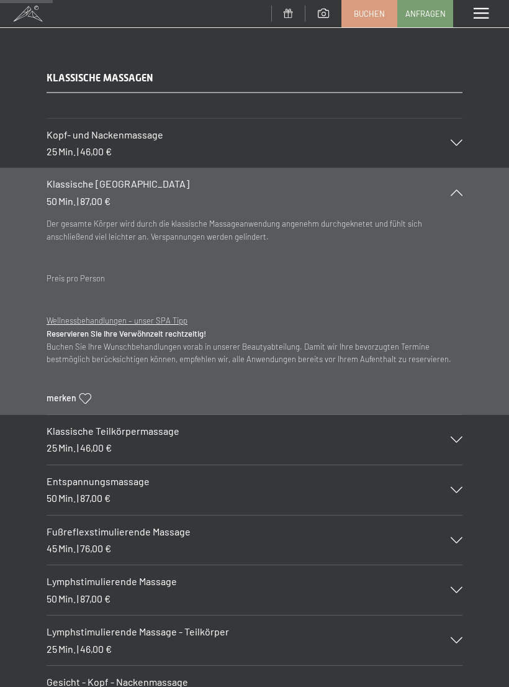
click at [458, 189] on icon at bounding box center [457, 192] width 12 height 6
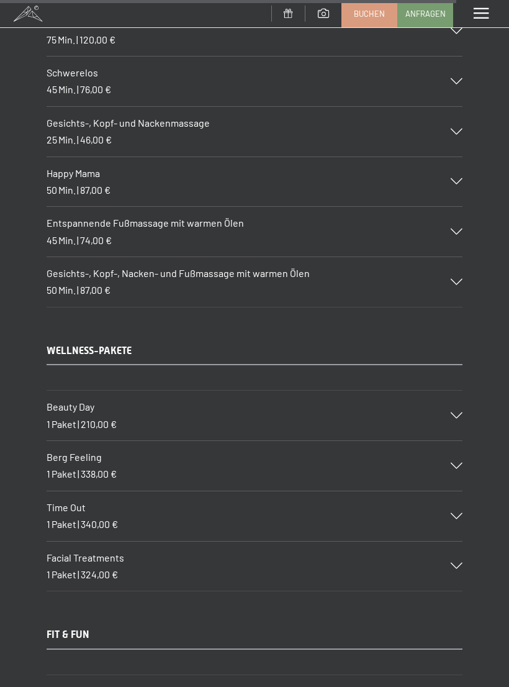
scroll to position [8476, 0]
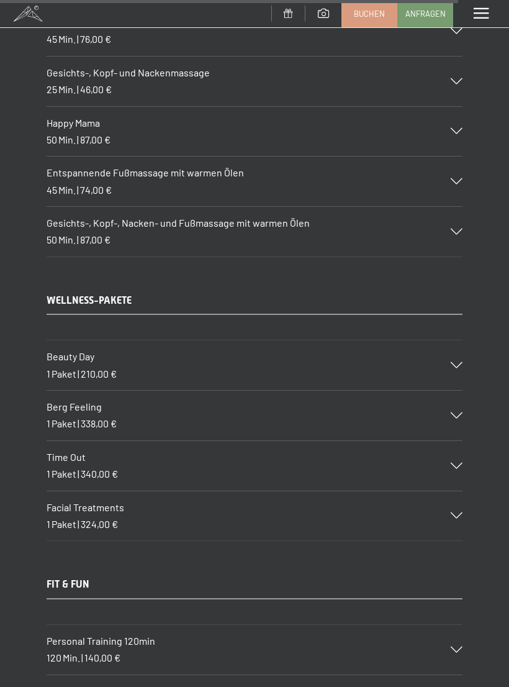
click at [447, 362] on div at bounding box center [448, 365] width 27 height 6
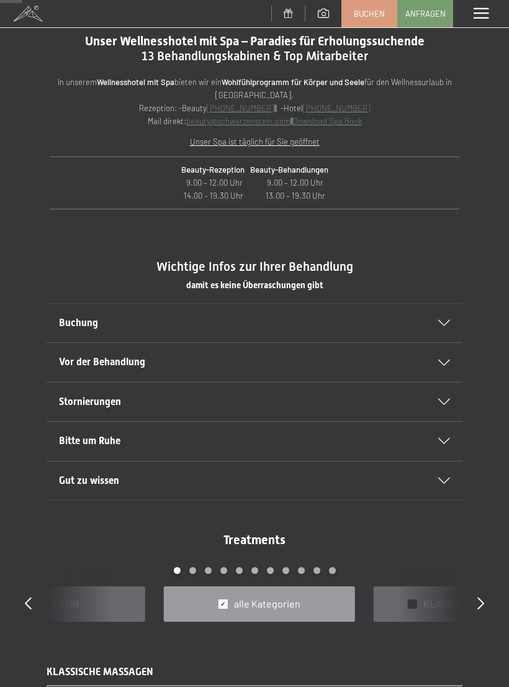
scroll to position [411, 0]
click at [445, 323] on icon at bounding box center [444, 323] width 12 height 6
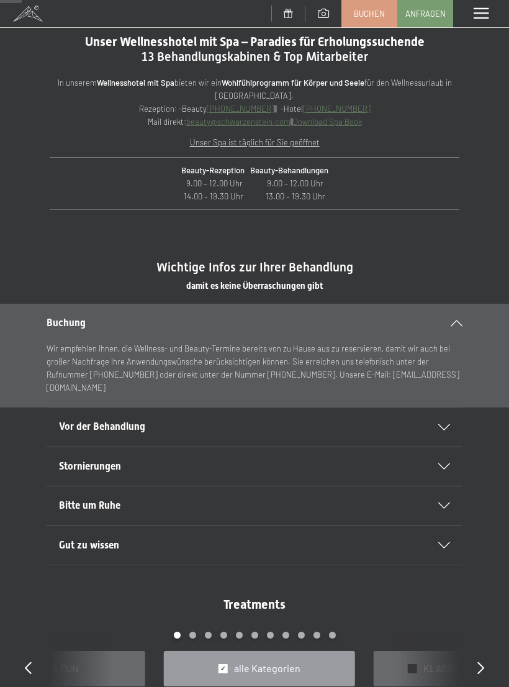
click at [455, 326] on div "Buchung" at bounding box center [255, 323] width 416 height 38
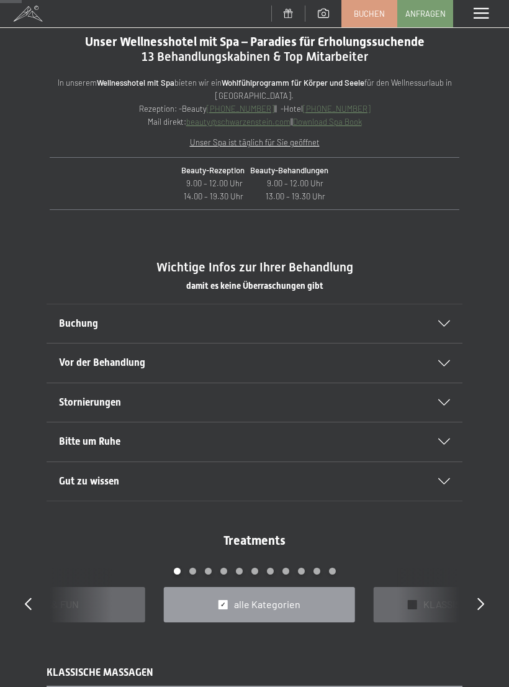
click at [430, 363] on div "Vor der Behandlung" at bounding box center [254, 362] width 391 height 38
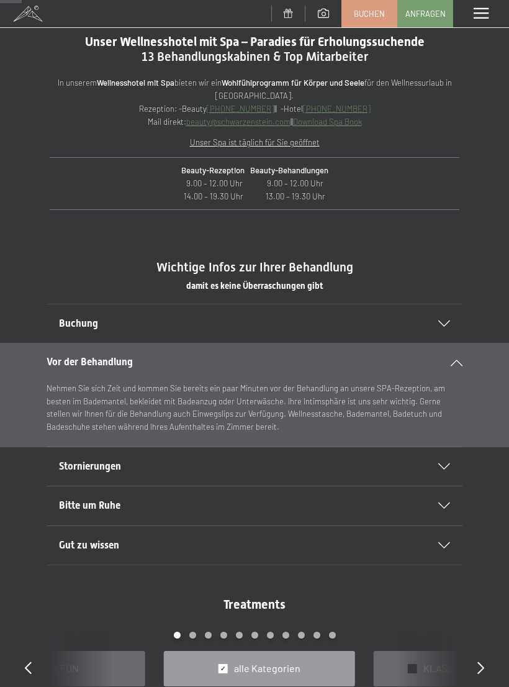
click at [458, 360] on icon at bounding box center [457, 363] width 12 height 6
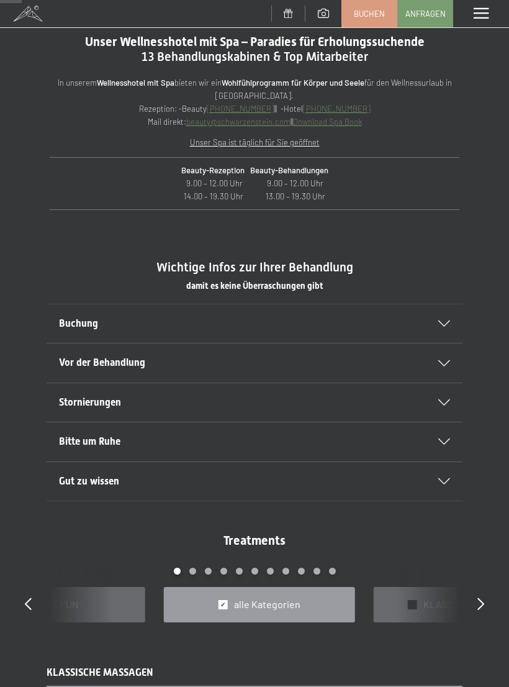
click at [445, 366] on div "Vor der Behandlung" at bounding box center [254, 362] width 391 height 38
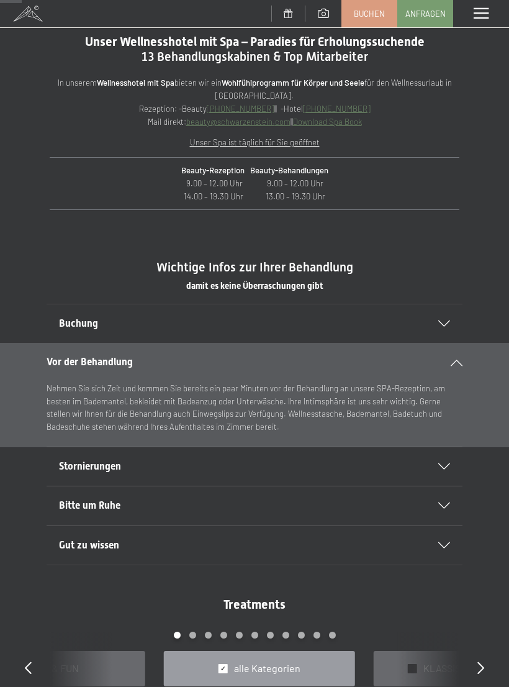
click at [453, 360] on icon at bounding box center [457, 363] width 12 height 6
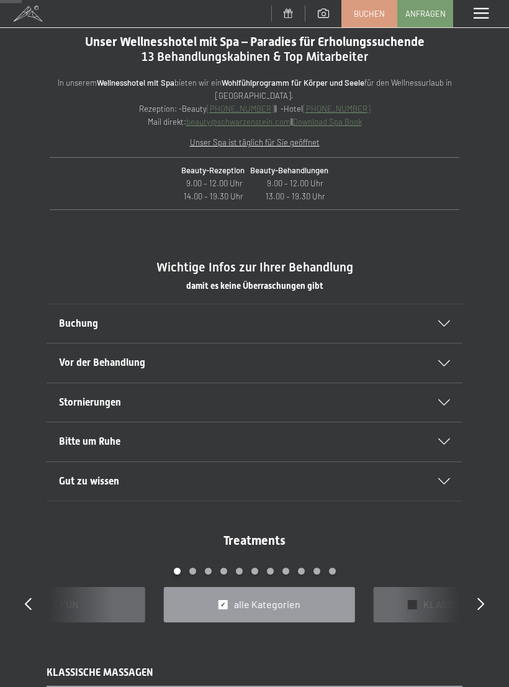
click at [448, 391] on div "Stornierungen" at bounding box center [254, 402] width 391 height 38
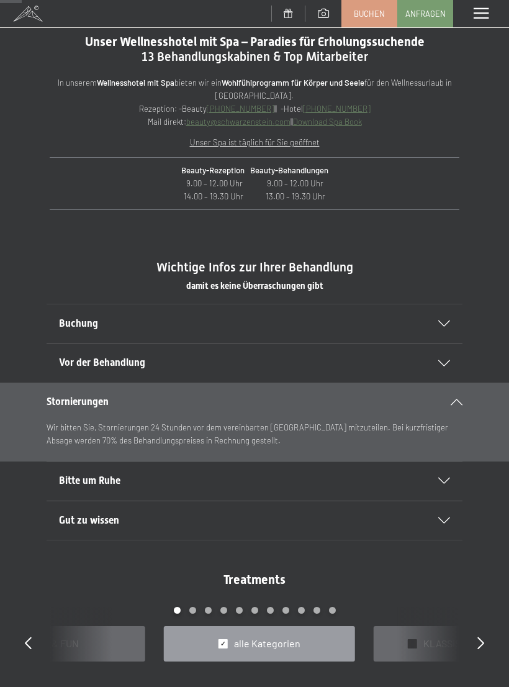
click at [453, 402] on icon at bounding box center [457, 402] width 12 height 6
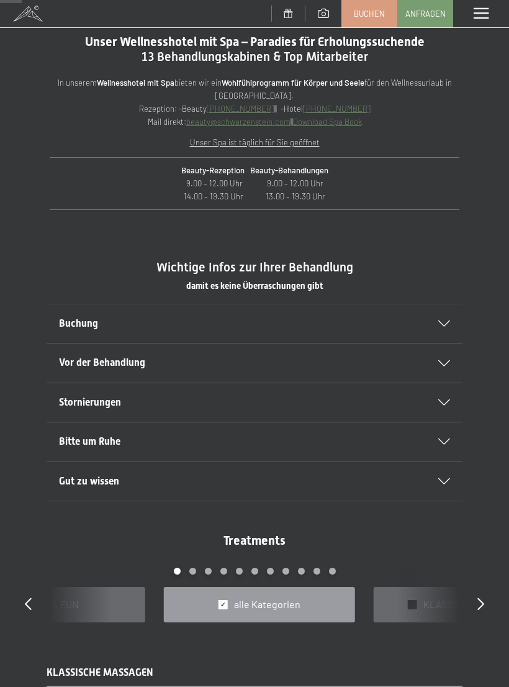
click at [441, 438] on icon at bounding box center [444, 441] width 12 height 6
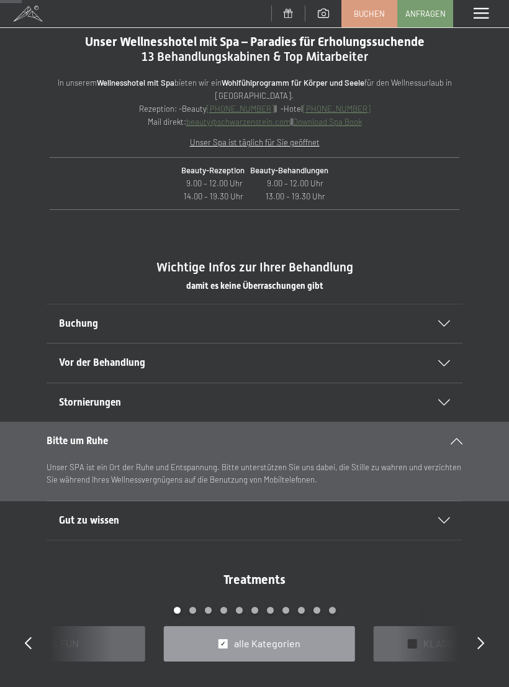
click at [461, 433] on div "Bitte um Ruhe" at bounding box center [255, 441] width 416 height 38
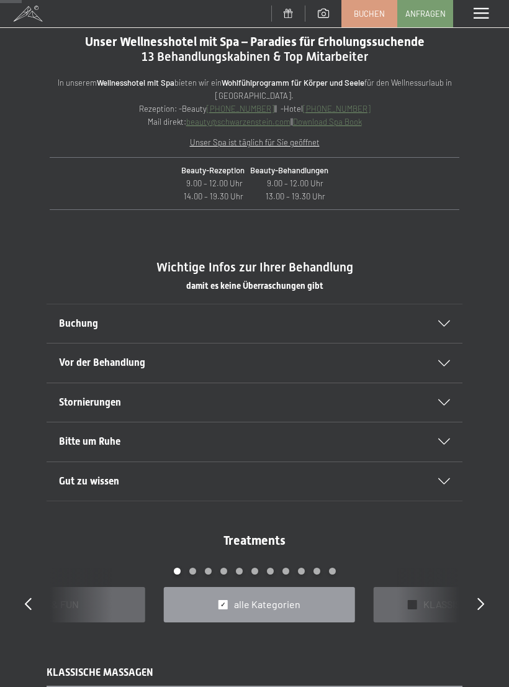
click at [433, 483] on div "Gut zu wissen" at bounding box center [254, 481] width 391 height 38
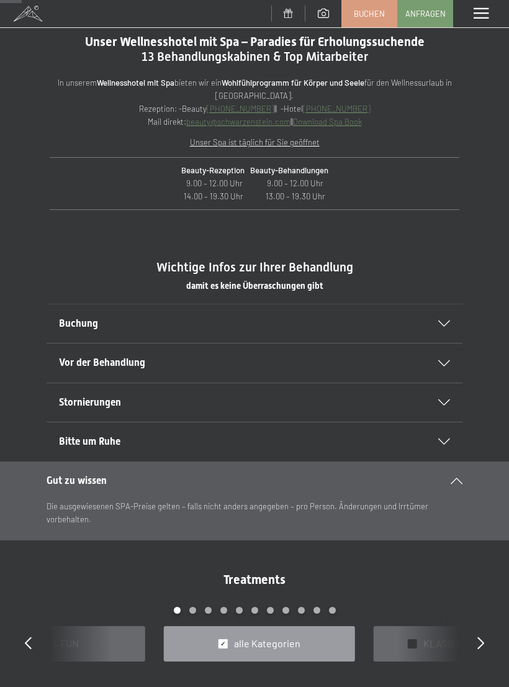
click at [456, 477] on icon at bounding box center [457, 480] width 12 height 6
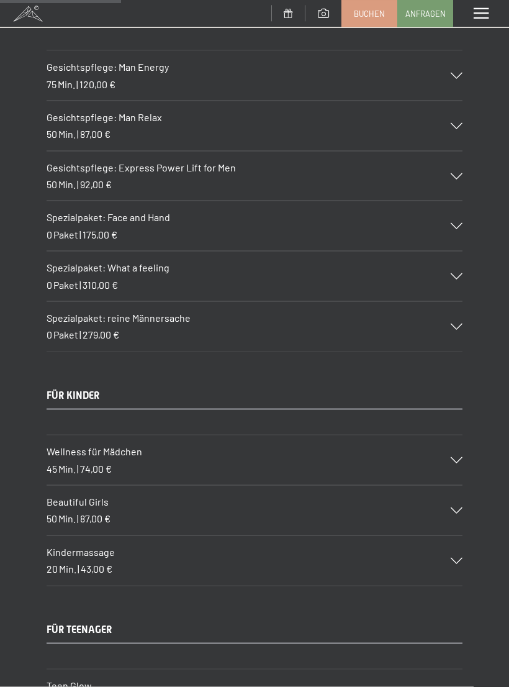
scroll to position [2276, 0]
click at [455, 448] on div "Wellness für Mädchen 45 Min. | 74,00 €" at bounding box center [255, 460] width 416 height 50
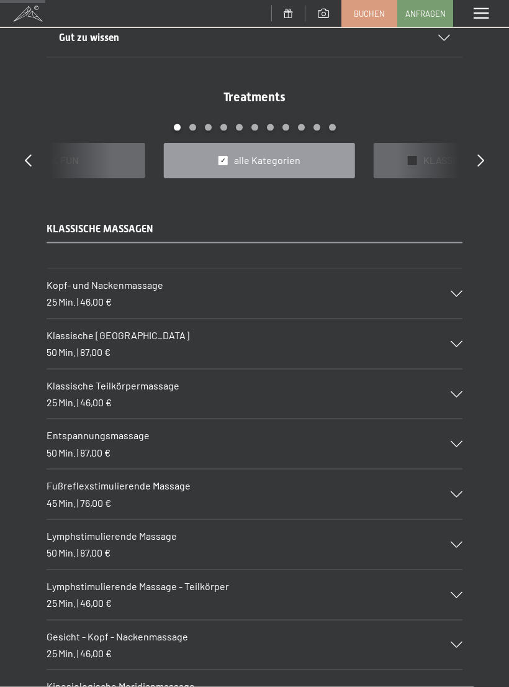
scroll to position [855, 0]
click at [460, 399] on div "Klassische Teilkörpermassage 25 Min. | 46,00 €" at bounding box center [255, 394] width 416 height 50
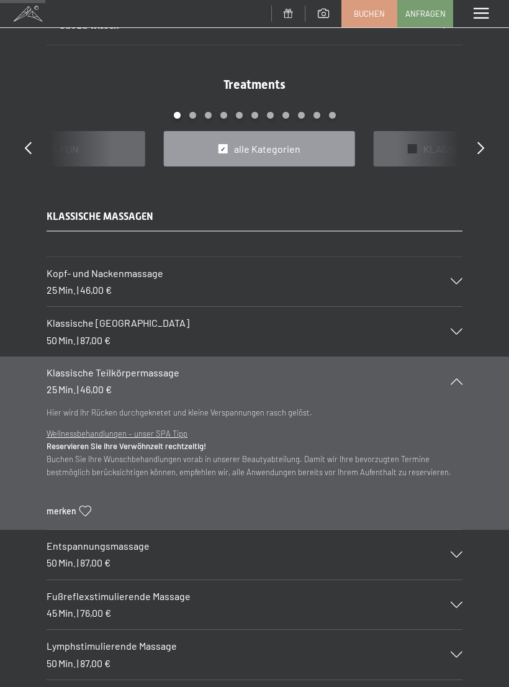
click at [455, 382] on div "Klassische Teilkörpermassage 25 Min. | 46,00 €" at bounding box center [255, 381] width 416 height 50
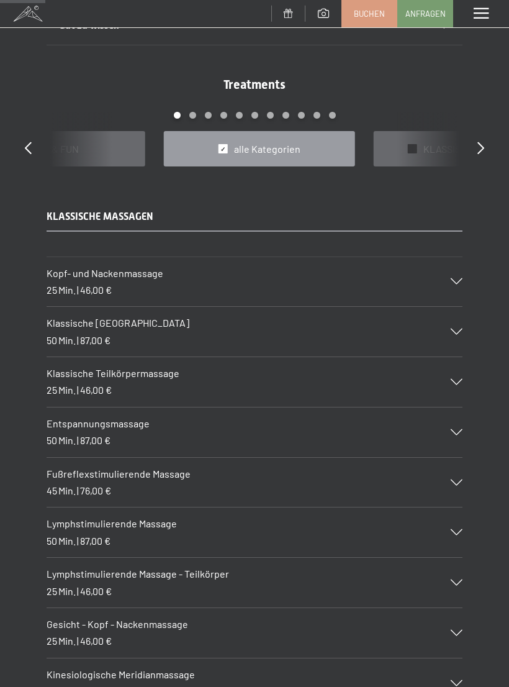
click at [456, 331] on div "Klassische Ganzkörpermassage 50 Min. | 87,00 €" at bounding box center [255, 332] width 416 height 50
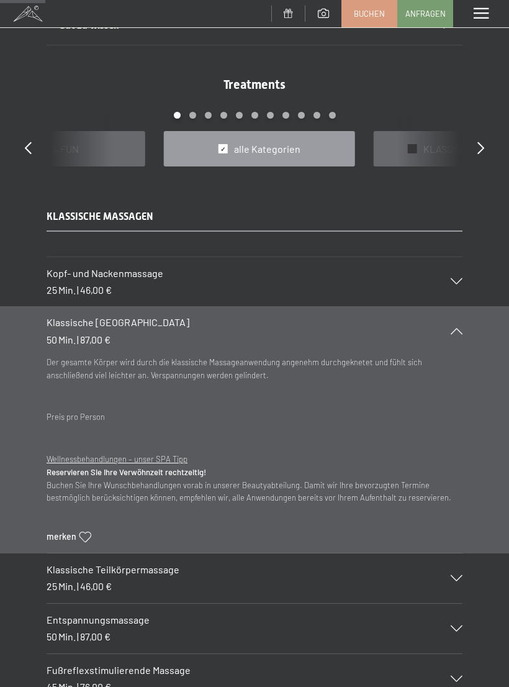
click at [449, 330] on div "Klassische Ganzkörpermassage 50 Min. | 87,00 €" at bounding box center [255, 331] width 416 height 50
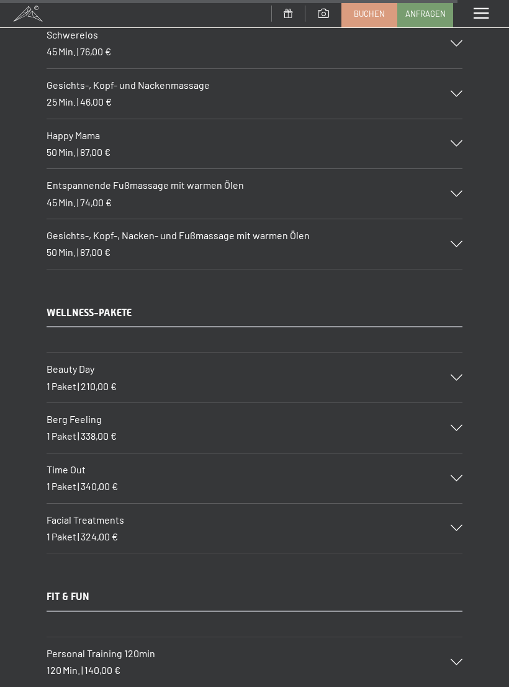
scroll to position [8525, 0]
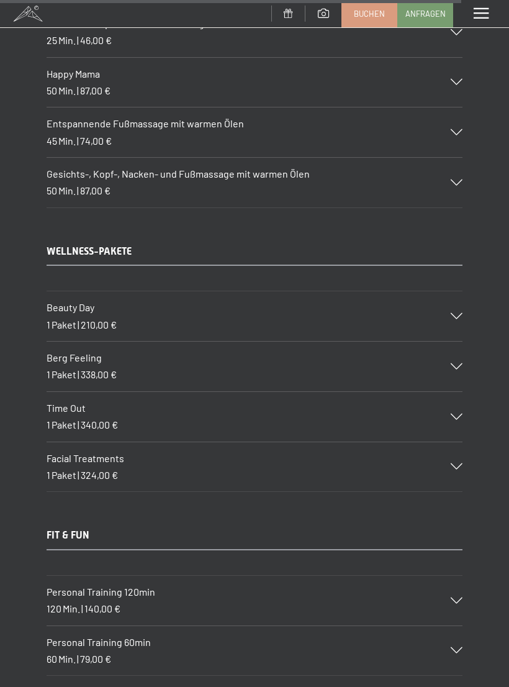
click at [450, 291] on div "Beauty Day 1 Paket | 210,00 €" at bounding box center [255, 316] width 416 height 50
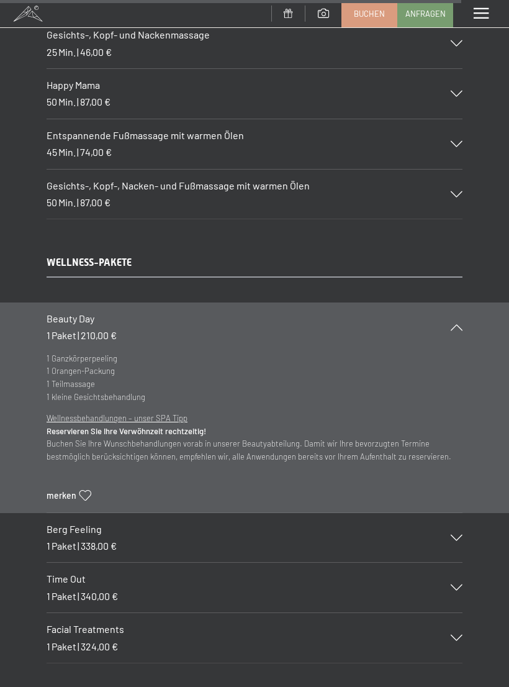
click at [460, 302] on div "Beauty Day 1 Paket | 210,00 €" at bounding box center [255, 327] width 416 height 50
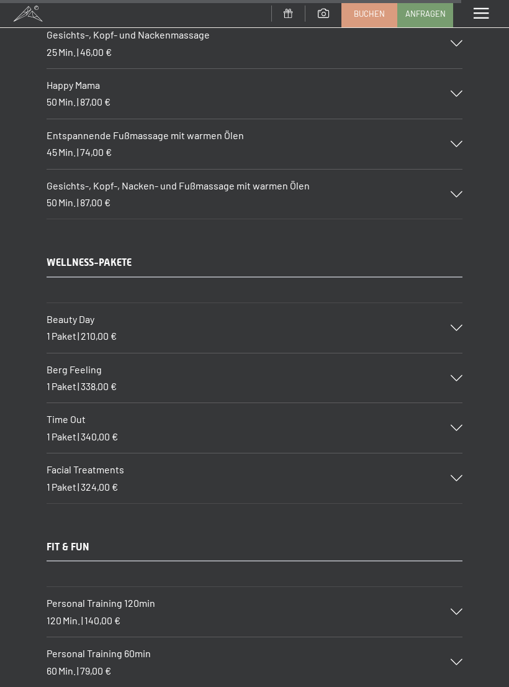
click at [448, 303] on div "Beauty Day 1 Paket | 210,00 €" at bounding box center [255, 328] width 416 height 50
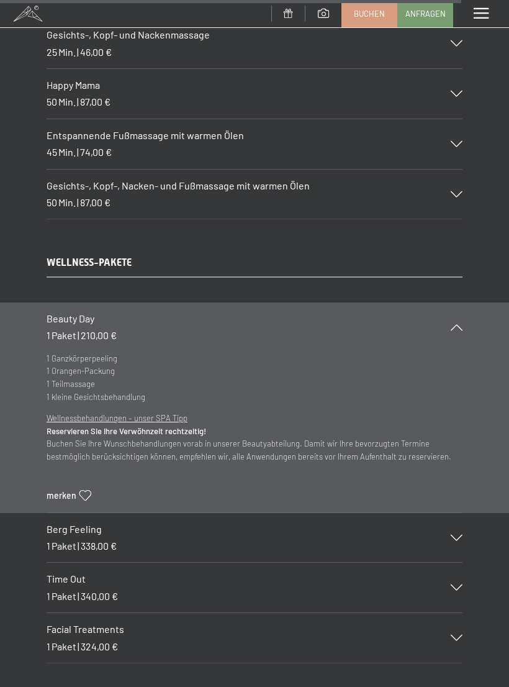
click at [459, 302] on div "Beauty Day 1 Paket | 210,00 €" at bounding box center [255, 327] width 416 height 50
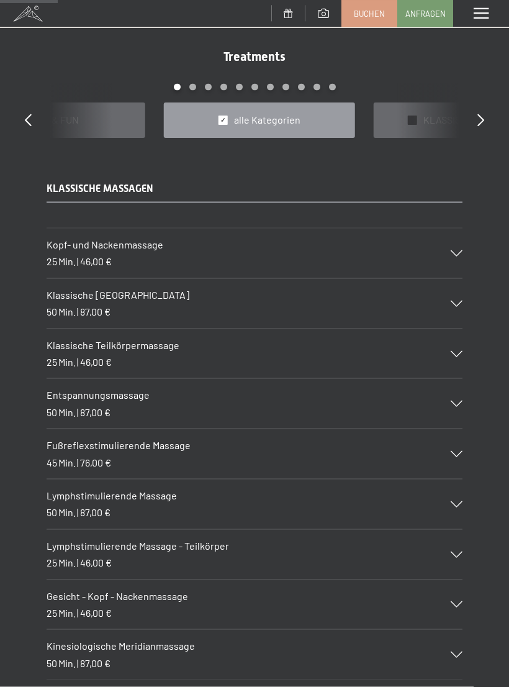
scroll to position [0, 0]
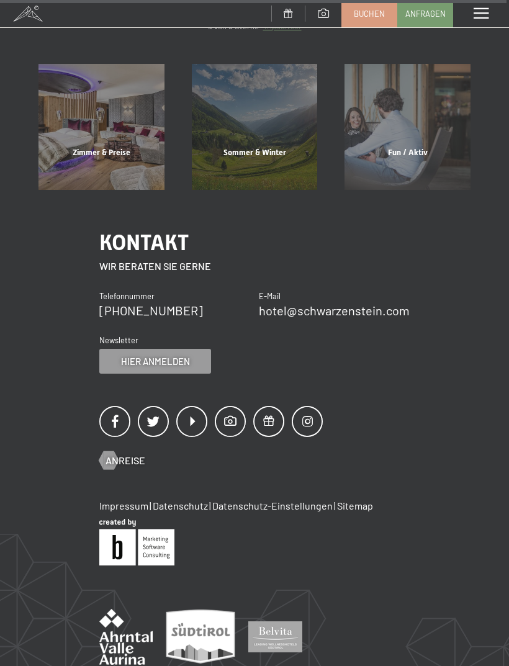
scroll to position [4669, 0]
click at [232, 407] on span at bounding box center [230, 422] width 31 height 31
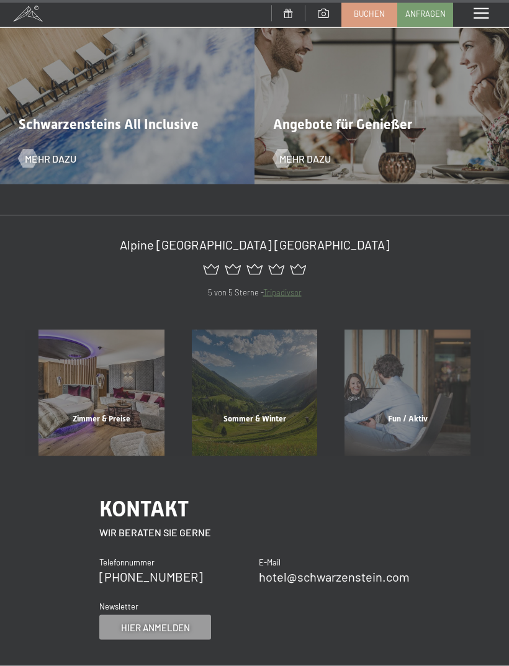
scroll to position [4695, 0]
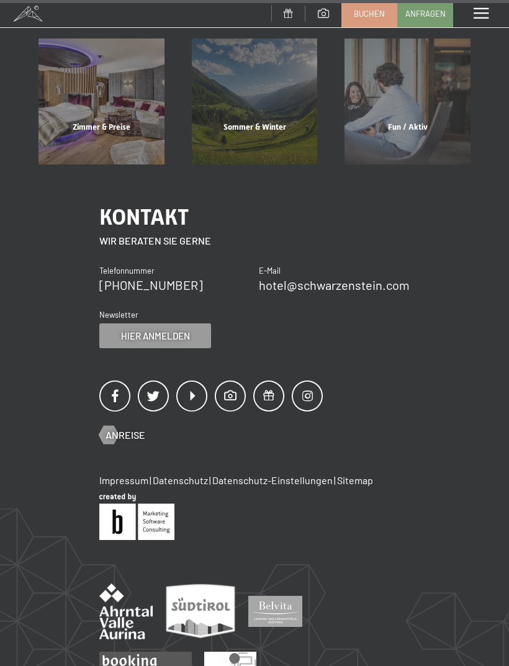
click at [308, 381] on span at bounding box center [307, 396] width 31 height 31
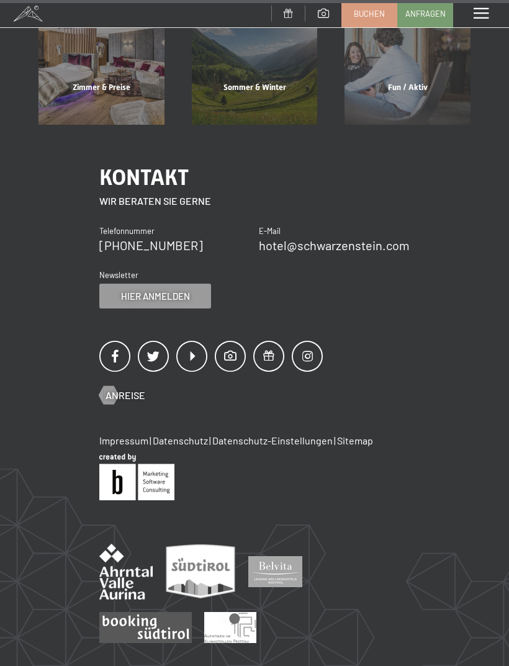
click at [117, 341] on span at bounding box center [114, 356] width 31 height 31
click at [230, 341] on span at bounding box center [230, 356] width 31 height 31
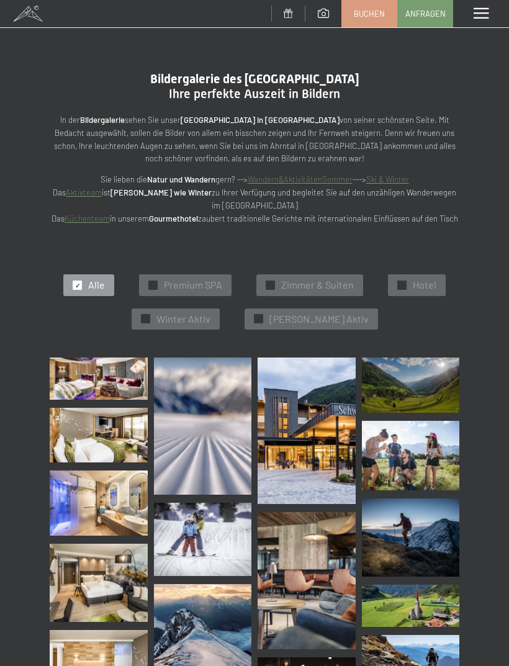
click at [275, 281] on div at bounding box center [270, 285] width 9 height 9
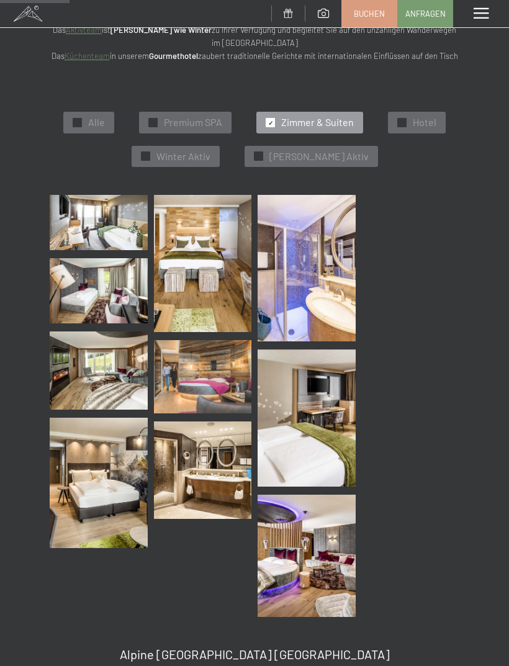
scroll to position [168, 0]
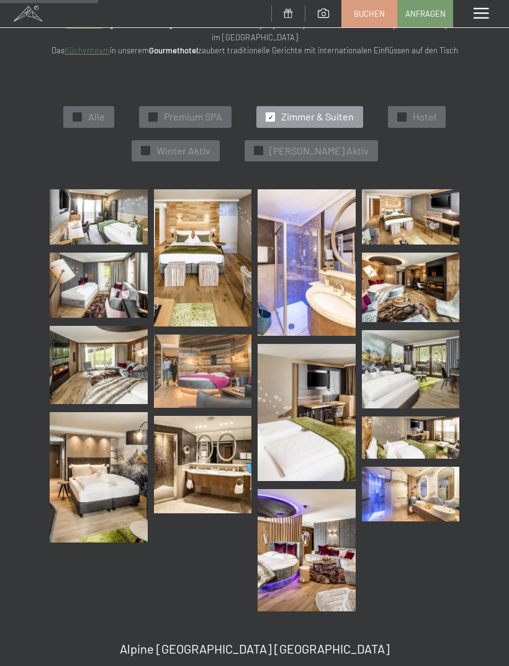
click at [152, 113] on span "✓" at bounding box center [153, 117] width 5 height 9
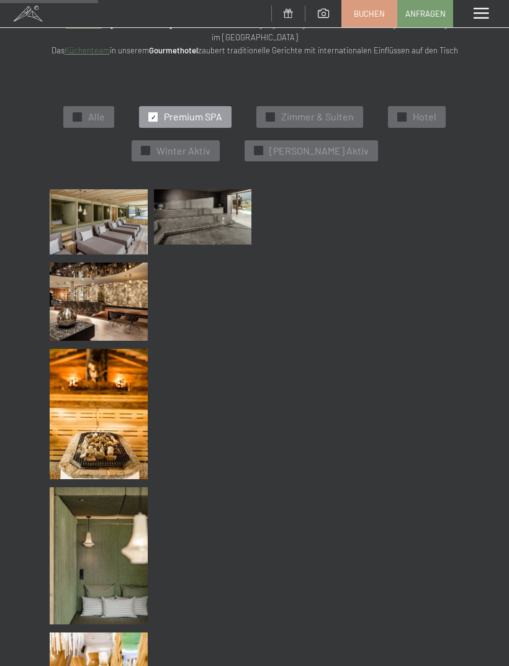
click at [402, 113] on span "✓" at bounding box center [402, 117] width 5 height 9
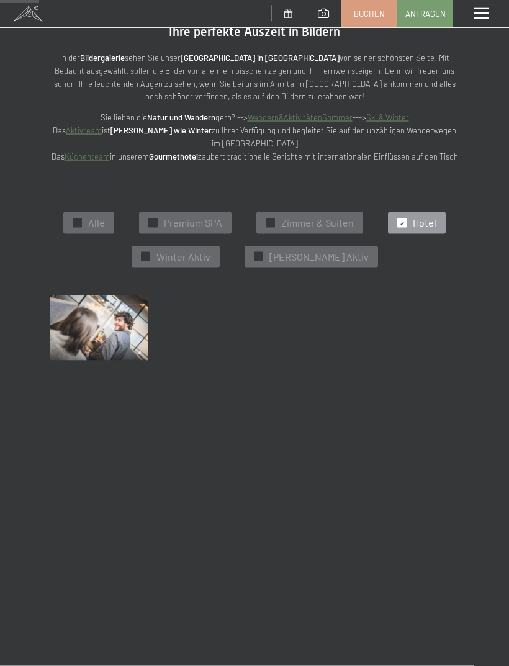
scroll to position [0, 0]
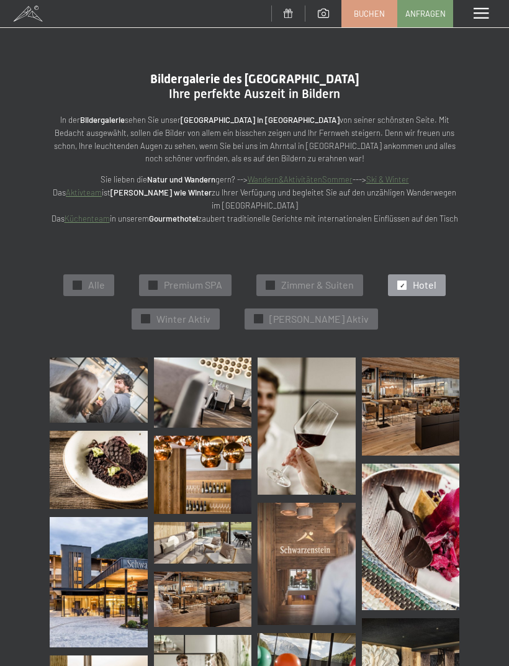
click at [155, 281] on span "✓" at bounding box center [153, 285] width 5 height 9
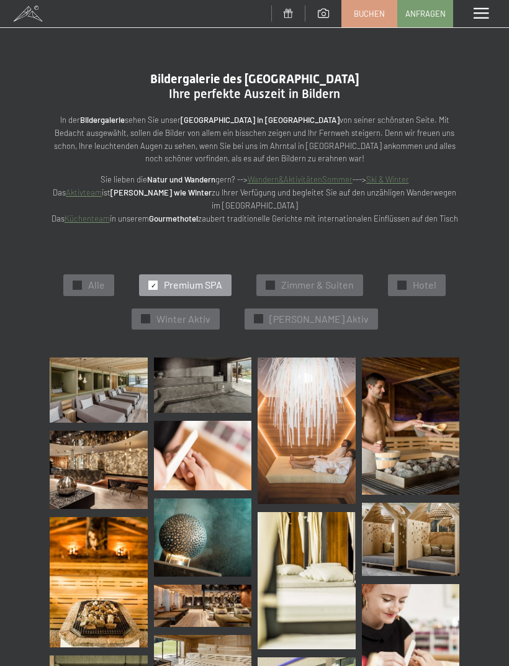
click at [266, 281] on div at bounding box center [270, 285] width 9 height 9
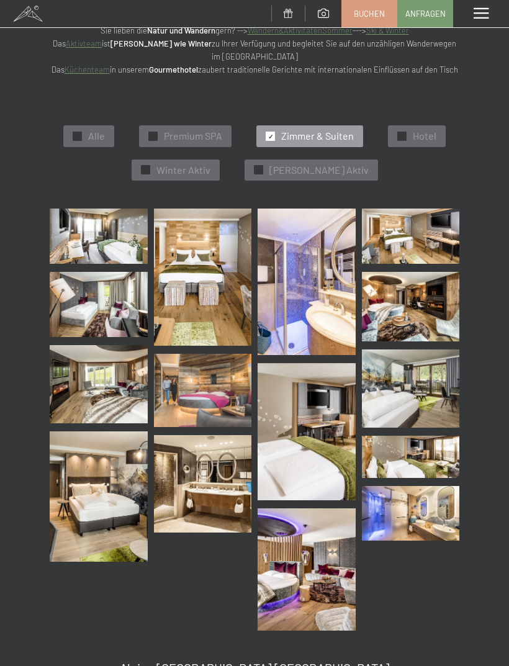
scroll to position [168, 0]
